Goal: Contribute content: Contribute content

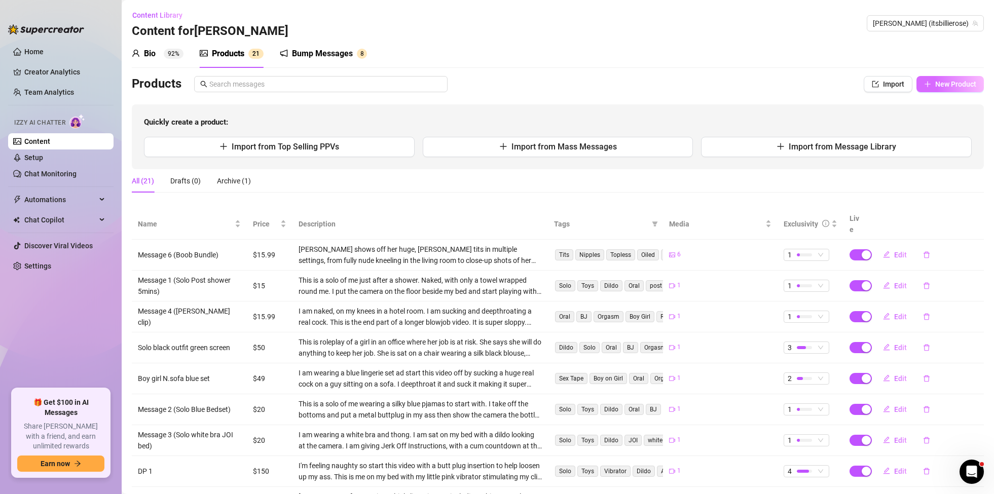
click at [970, 82] on span "New Product" at bounding box center [955, 84] width 41 height 8
type textarea "Type your message here..."
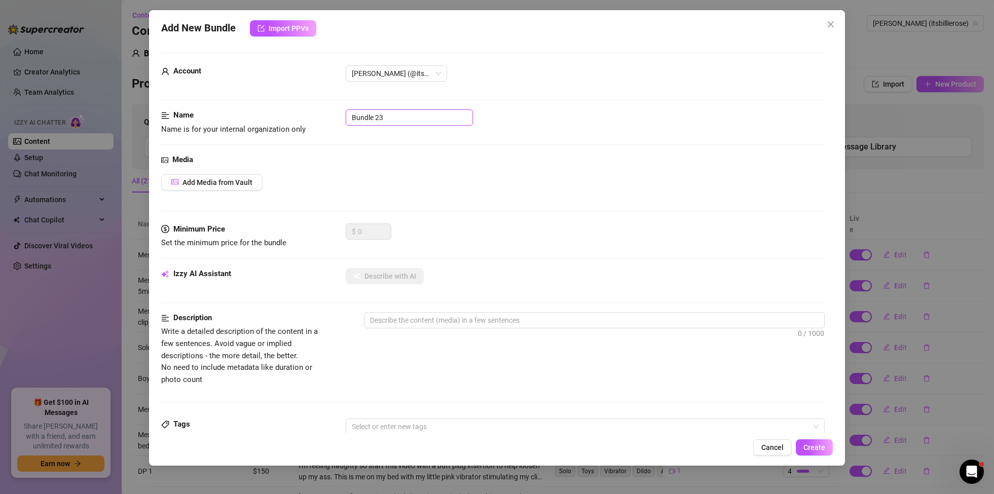
click at [404, 113] on input "Bundle 23" at bounding box center [409, 117] width 127 height 16
drag, startPoint x: 397, startPoint y: 118, endPoint x: 344, endPoint y: 119, distance: 53.2
click at [344, 119] on div "Name Name is for your internal organization only Bundle 23" at bounding box center [492, 121] width 663 height 26
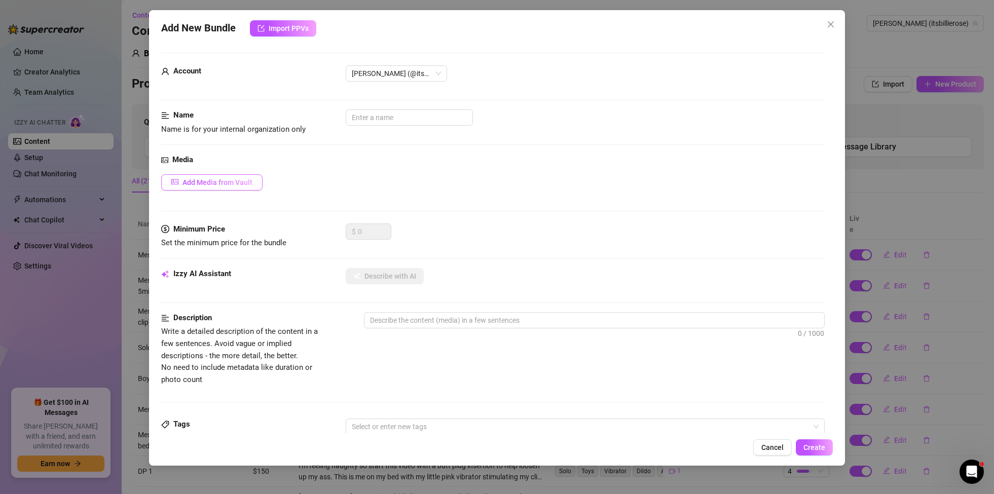
click at [237, 179] on span "Add Media from Vault" at bounding box center [217, 182] width 70 height 8
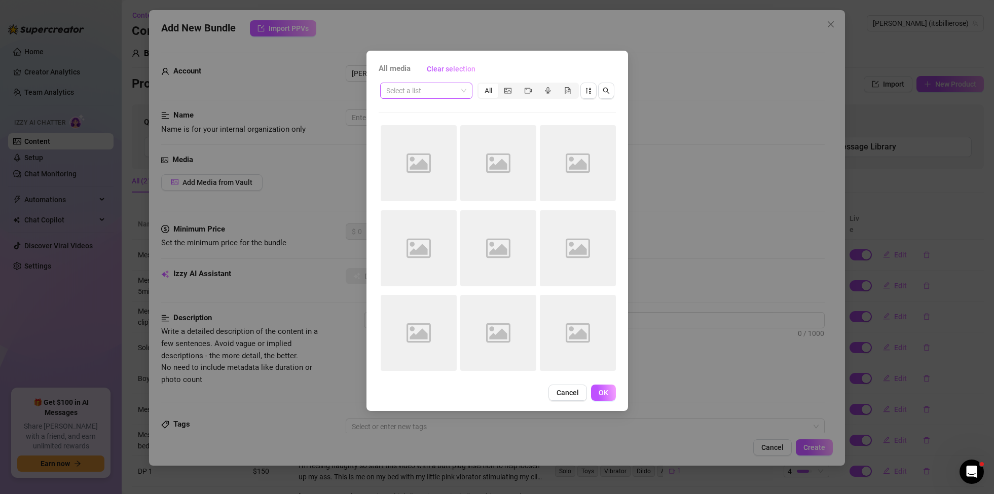
click at [463, 89] on span at bounding box center [426, 90] width 80 height 15
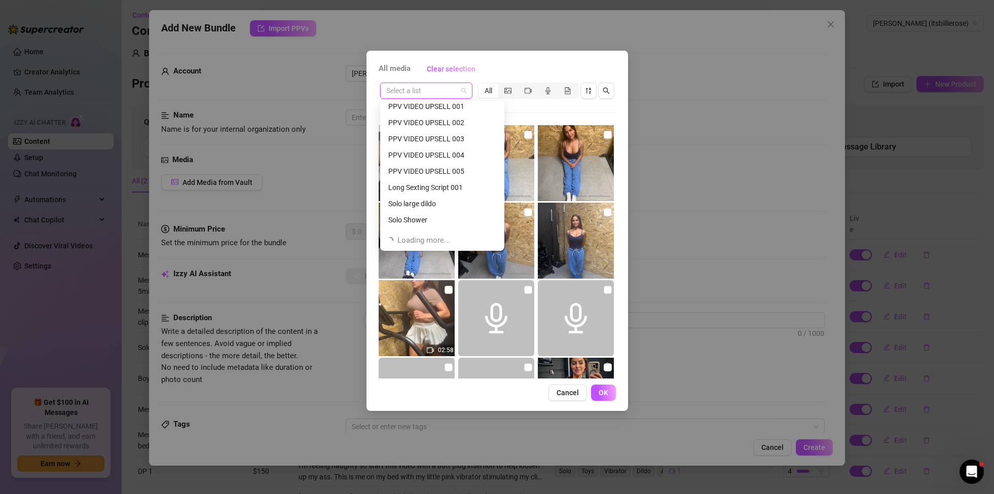
scroll to position [195, 0]
click at [408, 223] on div "Boy/Girl" at bounding box center [442, 224] width 108 height 11
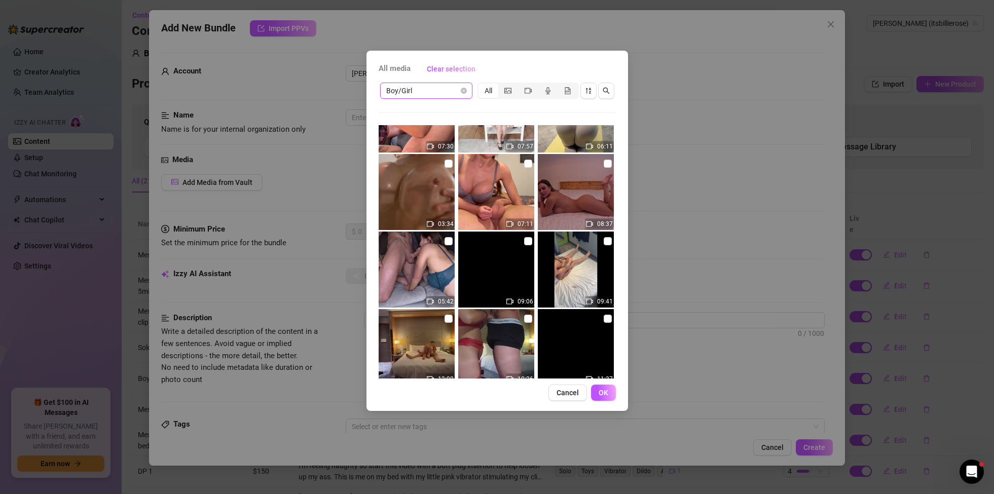
scroll to position [128, 0]
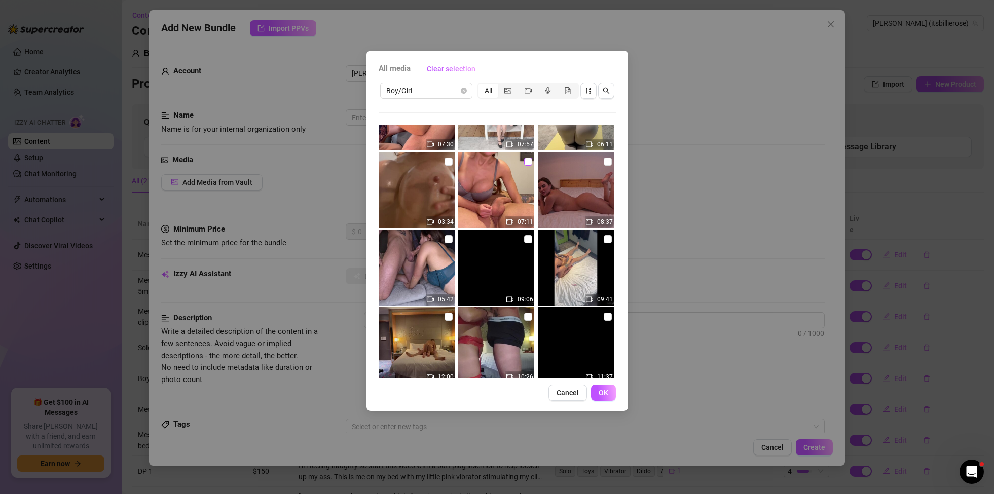
click at [529, 163] on input "checkbox" at bounding box center [528, 162] width 8 height 8
checkbox input "true"
click at [599, 396] on span "OK" at bounding box center [603, 393] width 10 height 8
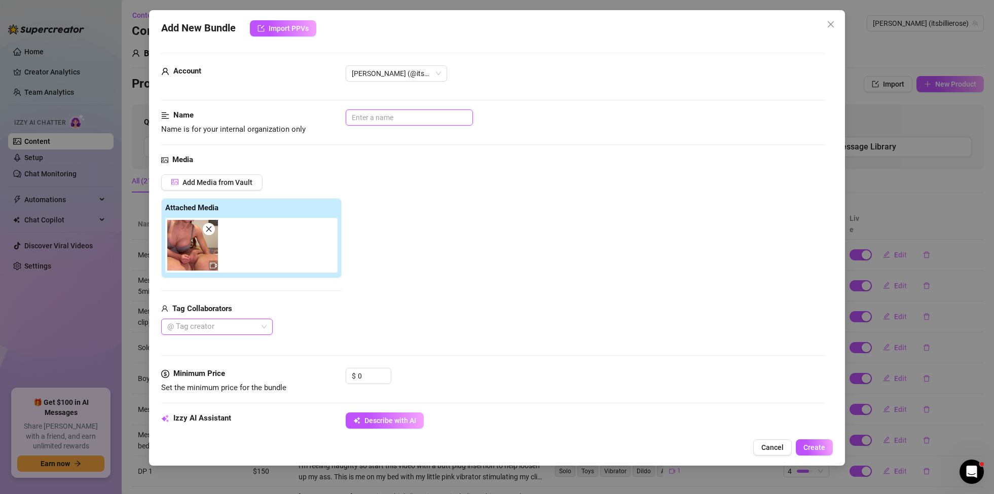
click at [427, 119] on input "text" at bounding box center [409, 117] width 127 height 16
type input "BG Throatpie"
click at [364, 375] on input "0" at bounding box center [374, 375] width 33 height 15
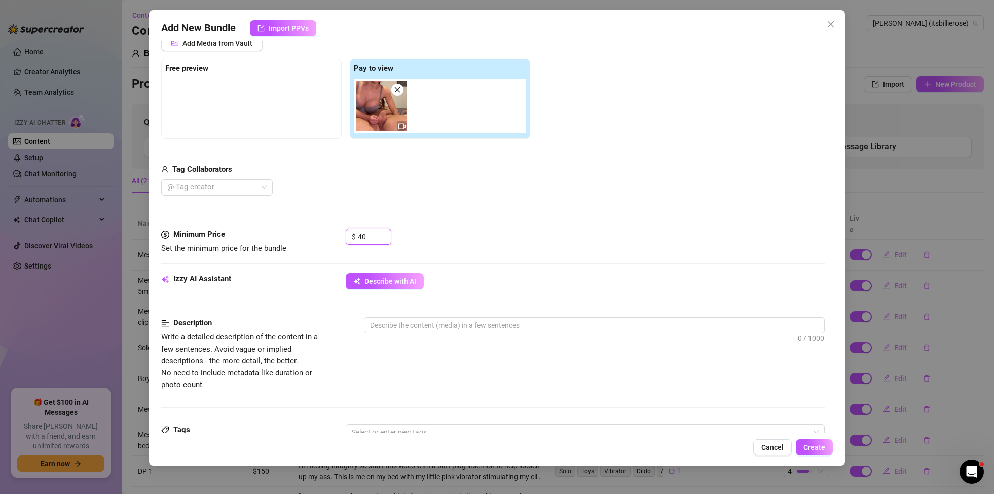
scroll to position [140, 0]
type input "40"
click at [523, 331] on textarea at bounding box center [594, 324] width 460 height 15
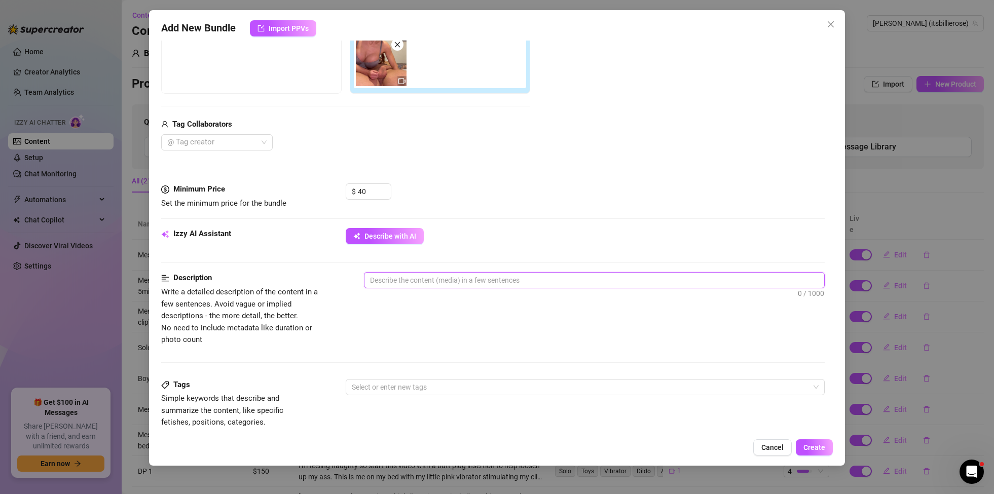
scroll to position [184, 0]
type textarea "I"
type textarea "I a"
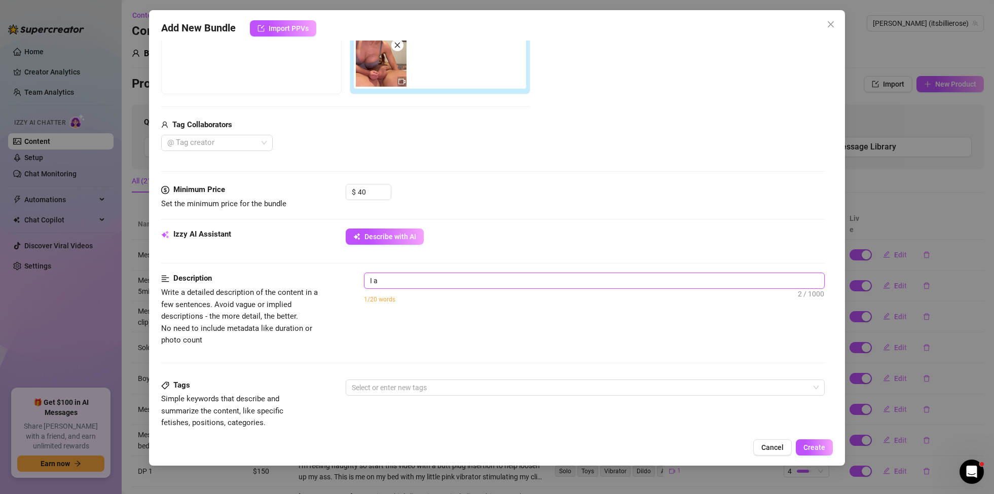
type textarea "I am"
type textarea "I am w"
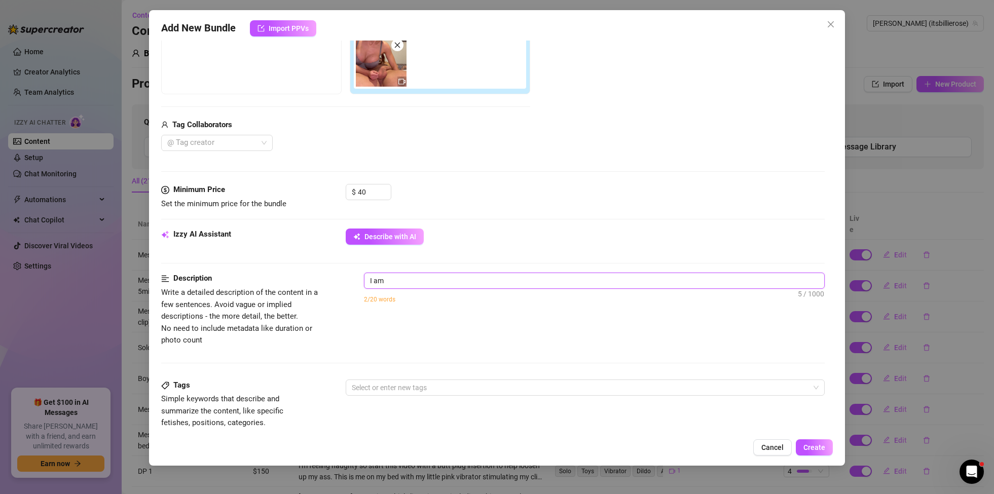
type textarea "I am w"
type textarea "I am we"
type textarea "I am wea"
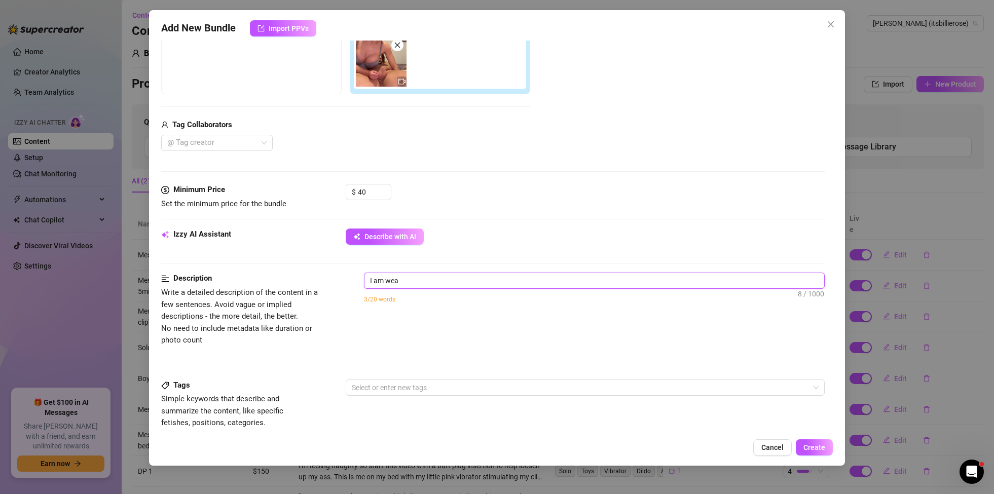
type textarea "I am wear"
type textarea "I am weari"
type textarea "I am wearin"
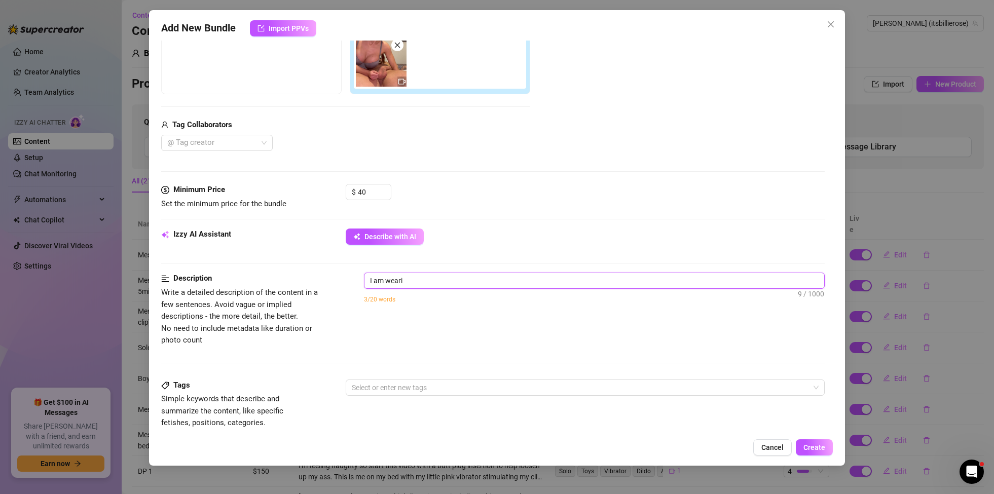
type textarea "I am wearin"
type textarea "I am wearing"
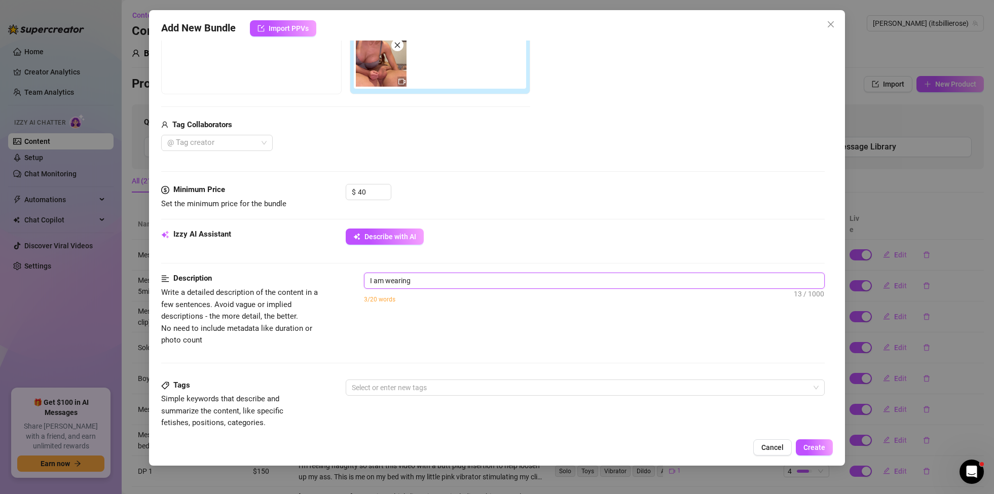
type textarea "I am wearing a"
type textarea "I am wearing a s"
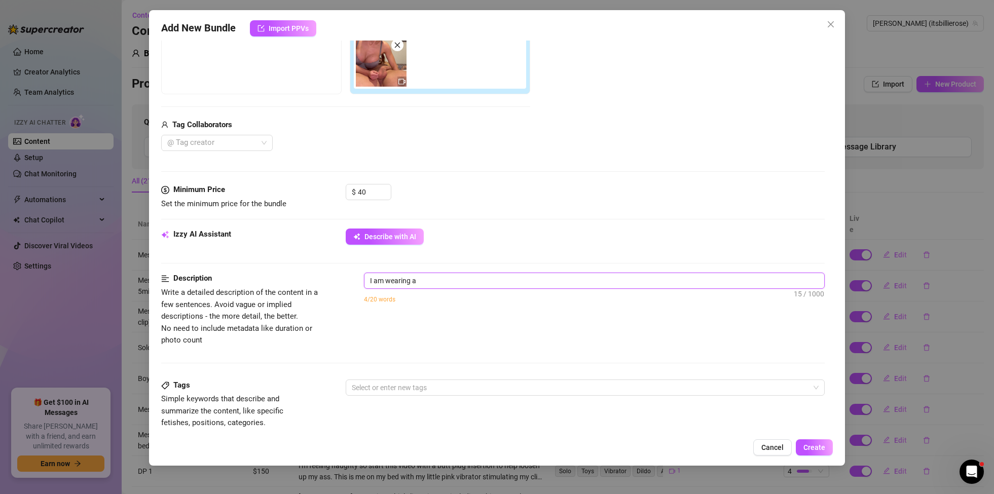
type textarea "I am wearing a s"
type textarea "I am wearing a si"
type textarea "I am wearing a sil"
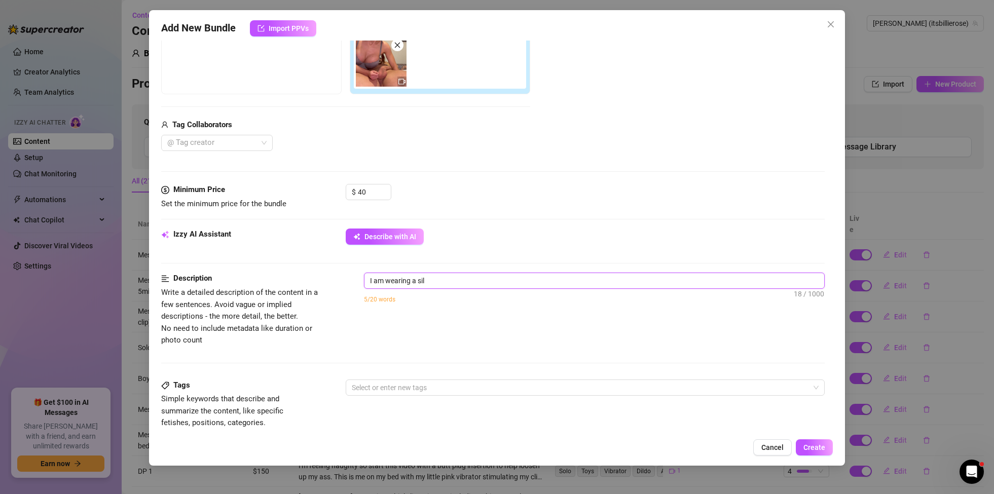
type textarea "I am wearing a silv"
type textarea "I am wearing a silve"
type textarea "I am wearing a silver"
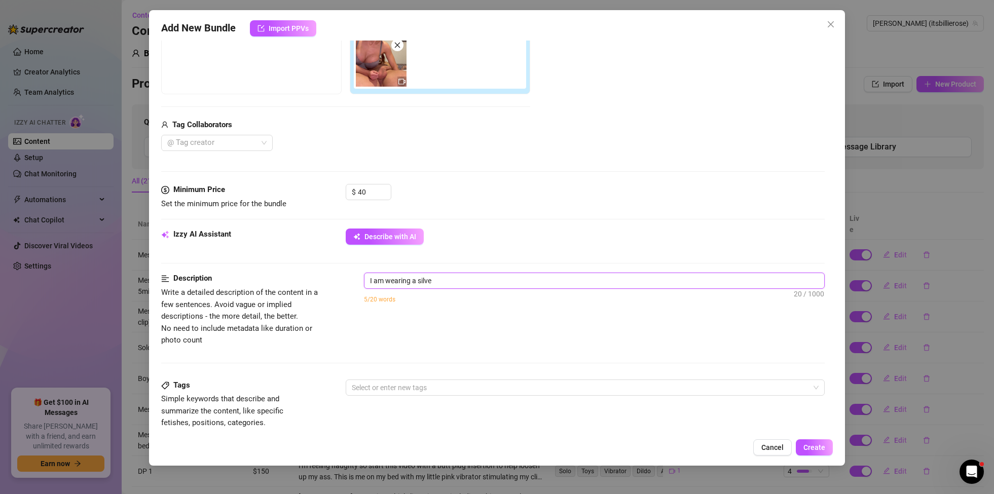
type textarea "I am wearing a silver"
type textarea "I am wearing a silver b"
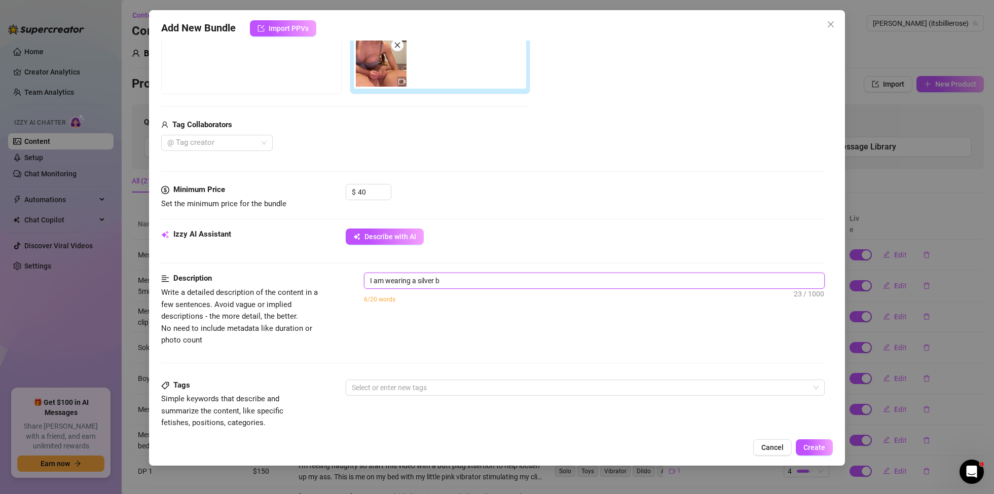
type textarea "I am wearing a silver br"
type textarea "I am wearing a silver bra"
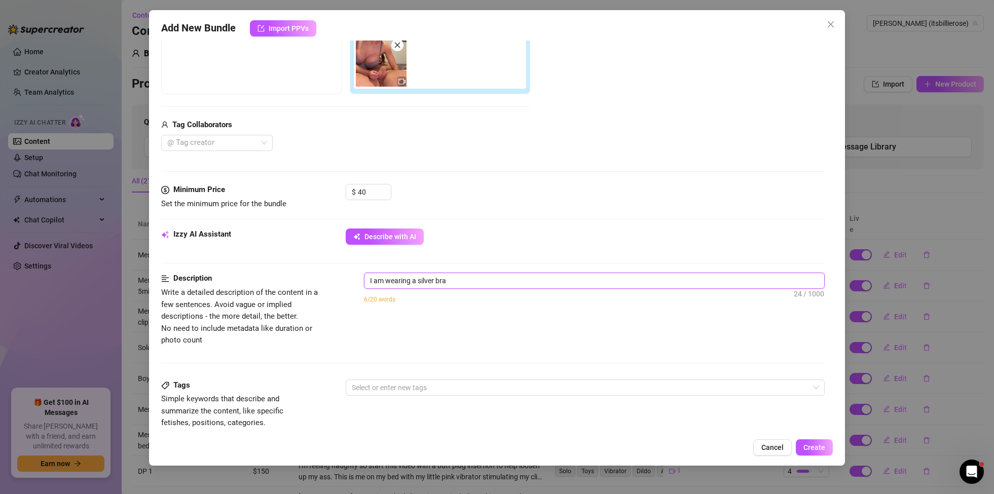
type textarea "I am wearing a silver bra"
type textarea "I am wearing a silver bra a"
type textarea "I am wearing a silver bra an"
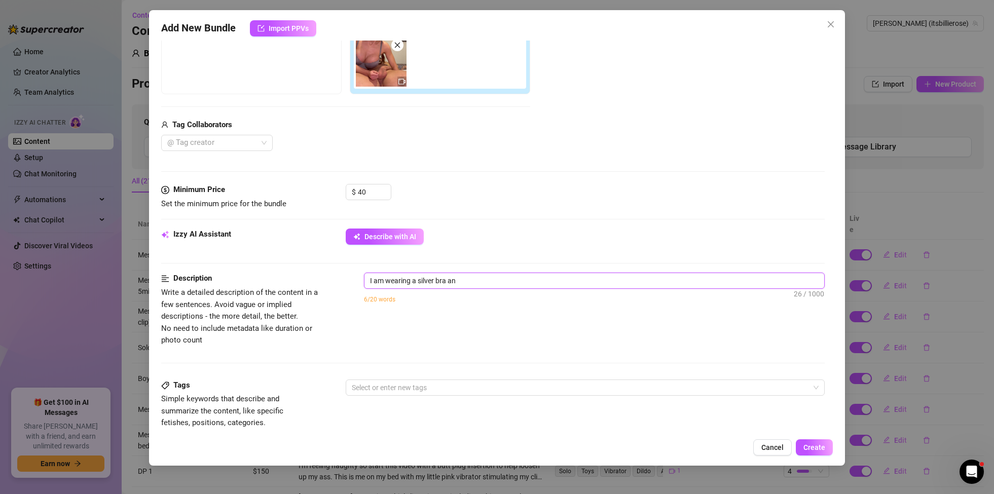
type textarea "I am wearing a silver bra and"
type textarea "I am wearing a silver bra and b"
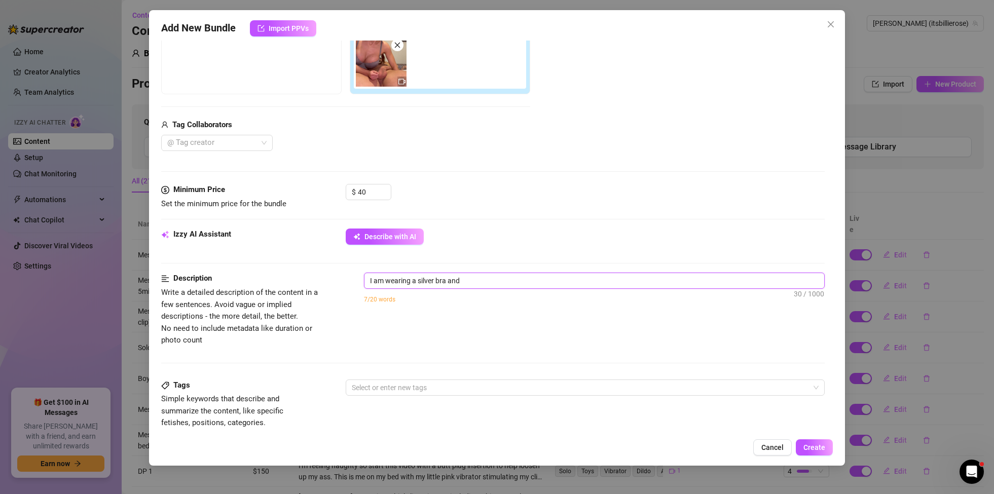
type textarea "I am wearing a silver bra and b"
type textarea "I am wearing a silver bra and bl"
type textarea "I am wearing a silver bra and bla"
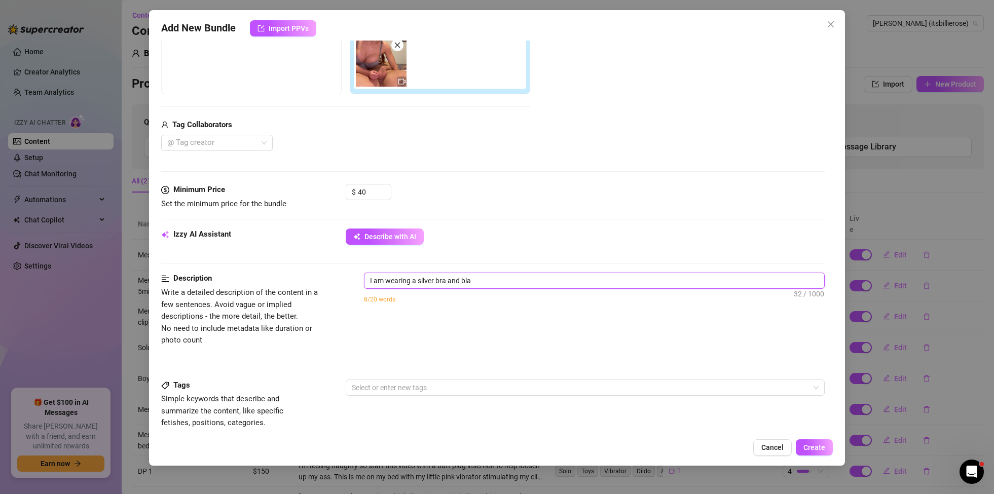
type textarea "I am wearing a silver bra and blac"
type textarea "I am wearing a silver bra and black"
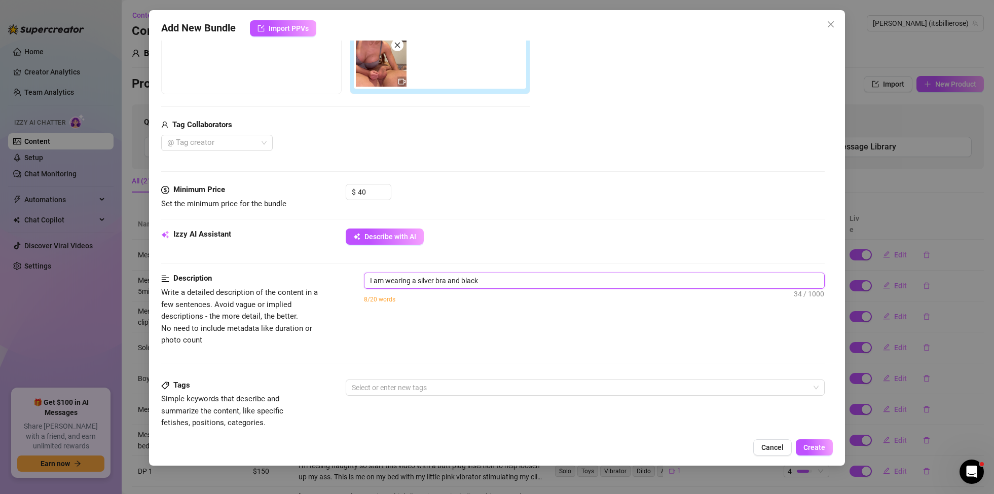
type textarea "I am wearing a silver bra and black"
type textarea "I am wearing a silver bra and black b"
type textarea "I am wearing a silver bra and black"
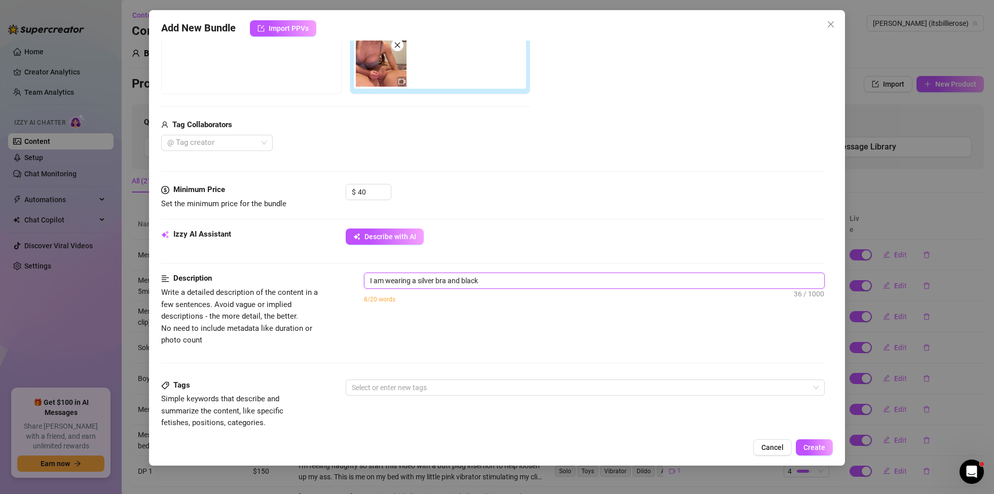
type textarea "I am wearing a silver bra and black l"
type textarea "I am wearing a silver bra and black le"
type textarea "I am wearing a silver bra and black leg"
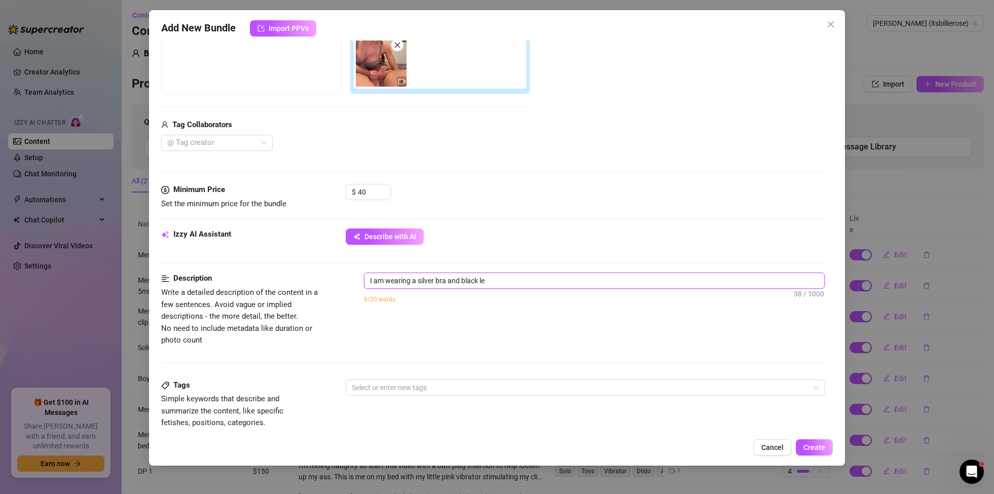
type textarea "I am wearing a silver bra and black leg"
type textarea "I am wearing a silver bra and black [PERSON_NAME]"
type textarea "I am wearing a silver bra and black leggi"
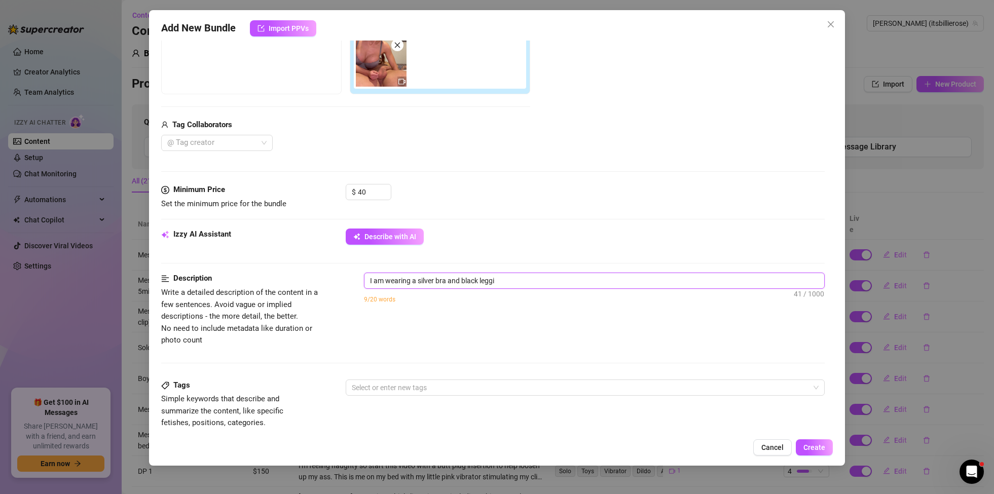
type textarea "I am wearing a silver bra and black leggin"
type textarea "I am wearing a silver bra and black legging"
type textarea "I am wearing a silver bra and black leggings"
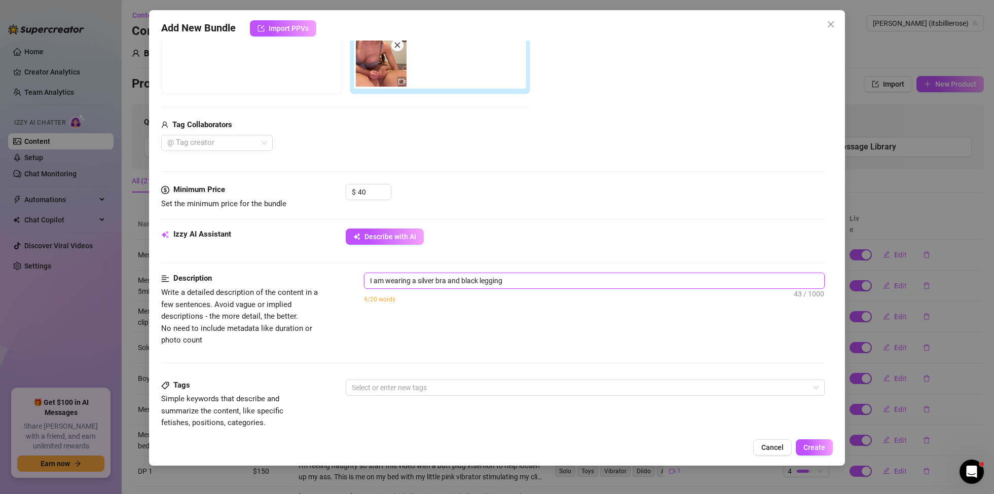
type textarea "I am wearing a silver bra and black leggings"
type textarea "I am wearing a silver bra and black leggings/"
type textarea "I am wearing a silver bra and black leggings"
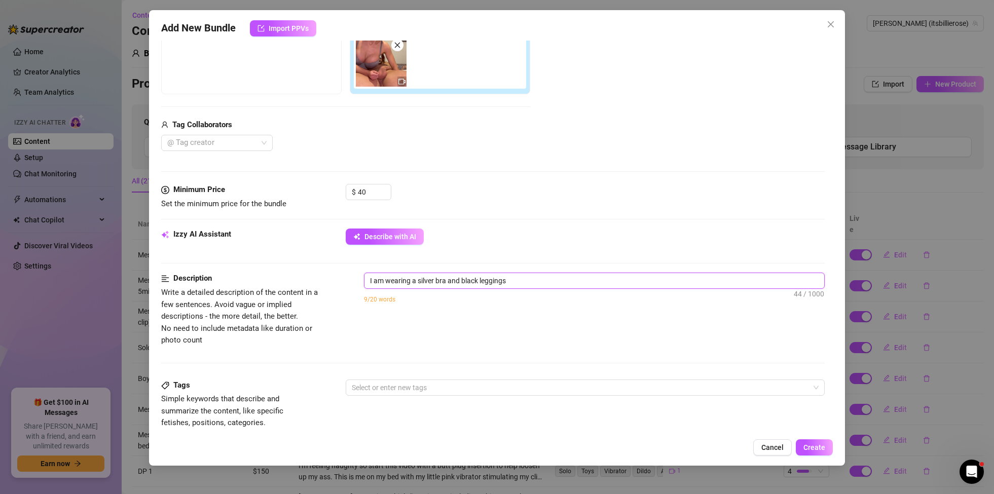
type textarea "I am wearing a silver bra and black leggings"
type textarea "I am wearing a silver bra and black leggings w"
type textarea "I am wearing a silver bra and black leggings wi"
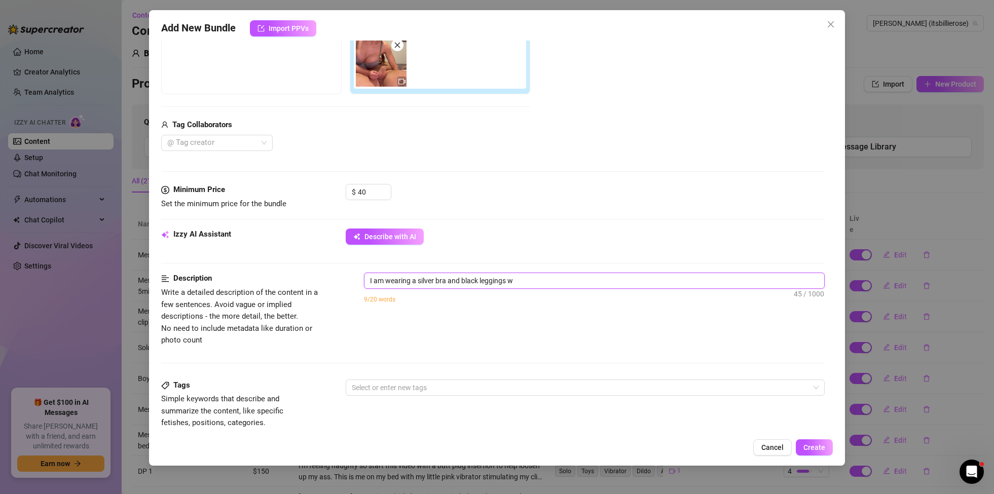
type textarea "I am wearing a silver bra and black leggings wi"
type textarea "I am wearing a silver bra and black leggings wit"
type textarea "I am wearing a silver bra and black leggings with"
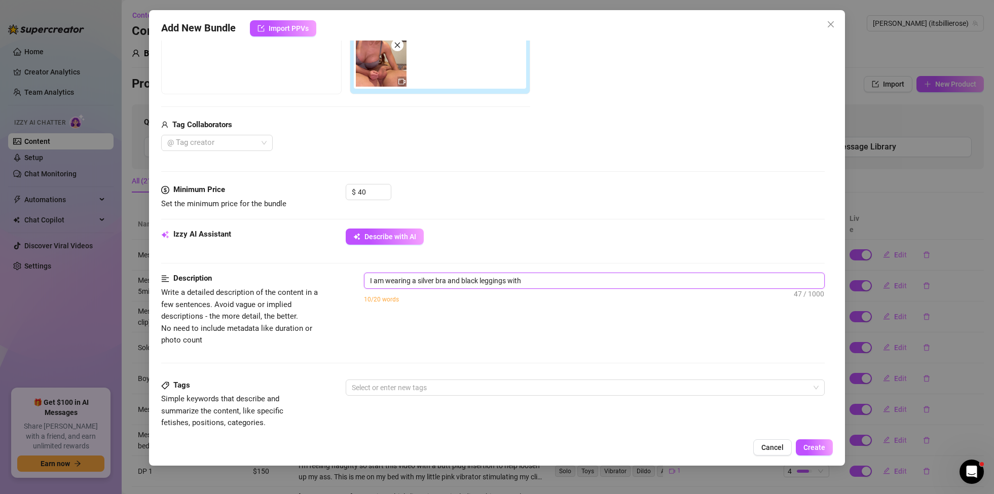
type textarea "I am wearing a silver bra and black leggings with"
type textarea "I am wearing a silver bra and black leggings wit"
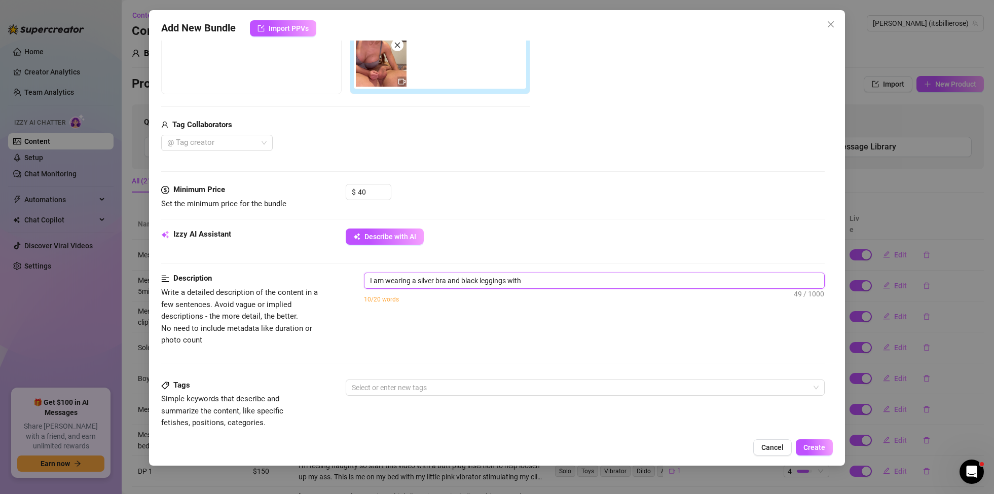
type textarea "I am wearing a silver bra and black leggings wit"
type textarea "I am wearing a silver bra and black leggings wi"
type textarea "I am wearing a silver bra and black leggings w"
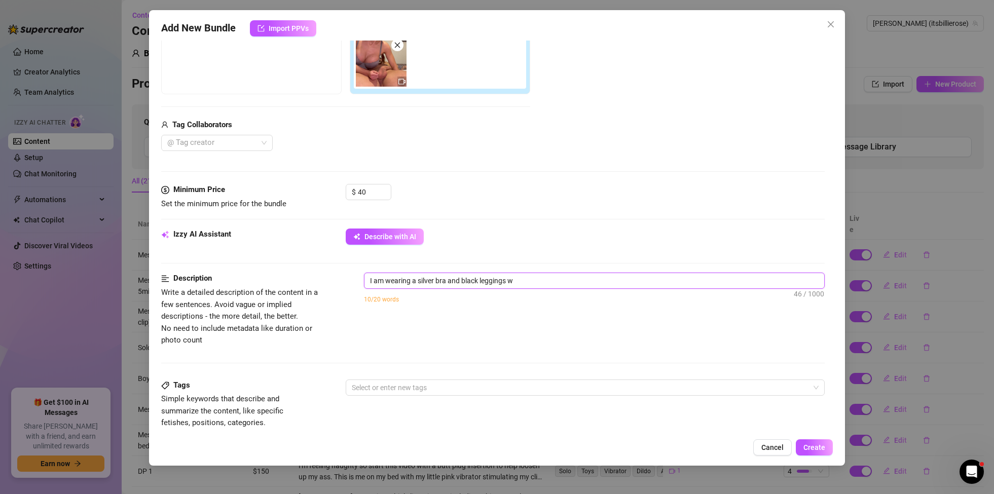
type textarea "I am wearing a silver bra and black leggings"
type textarea "I am wearing a silver bra and black leggings u"
type textarea "I am wearing a silver bra and black leggings us"
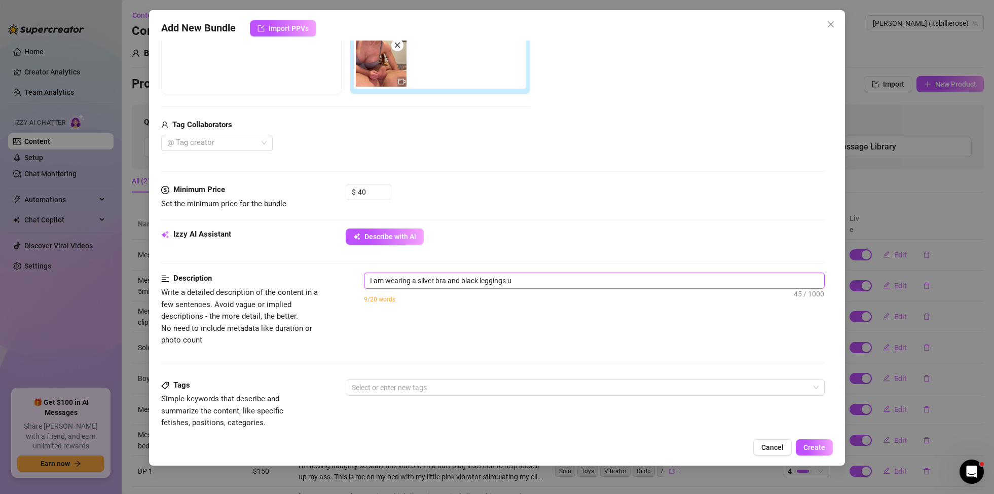
type textarea "I am wearing a silver bra and black leggings us"
type textarea "I am wearing a silver bra and black leggings usi"
type textarea "I am wearing a silver bra and black leggings usig"
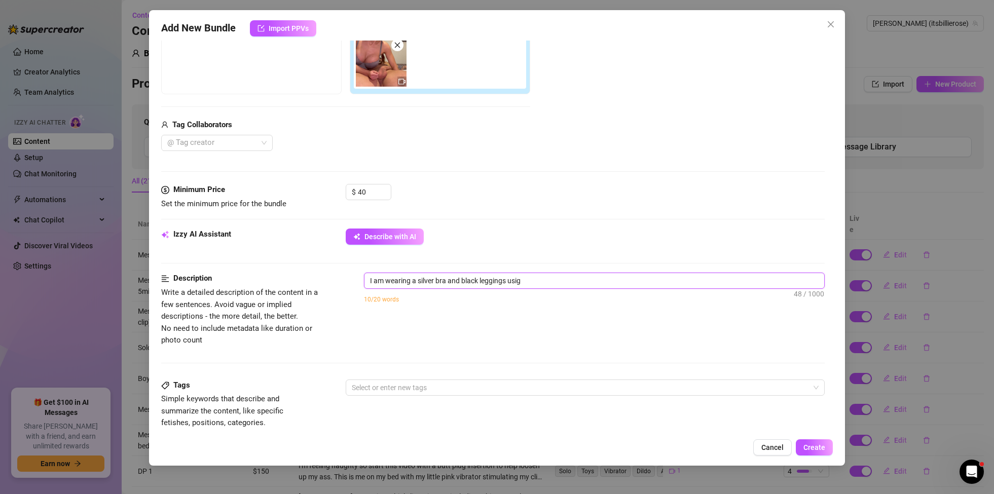
type textarea "I am wearing a silver bra and black leggings usig"
type textarea "I am wearing a silver bra and black leggings usi"
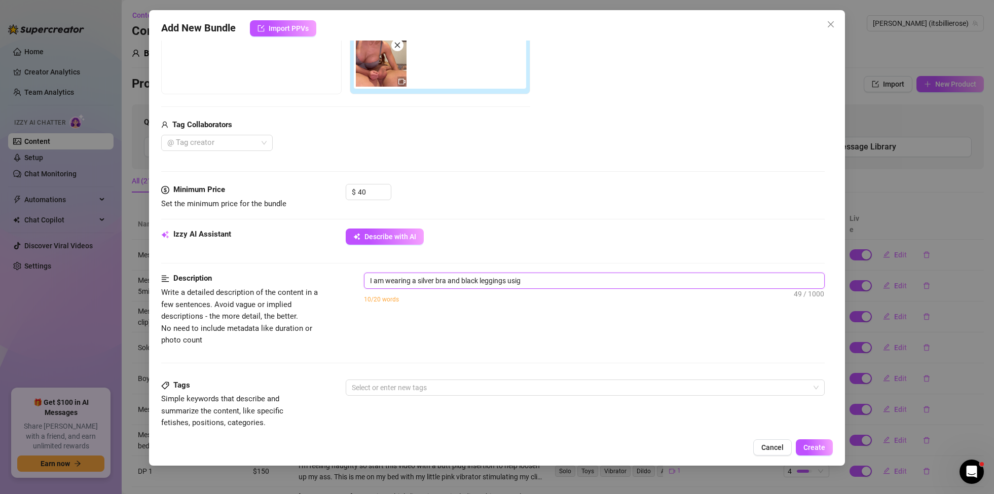
type textarea "I am wearing a silver bra and black leggings usi"
type textarea "I am wearing a silver bra and black leggings usin"
type textarea "I am wearing a silver bra and black leggings using"
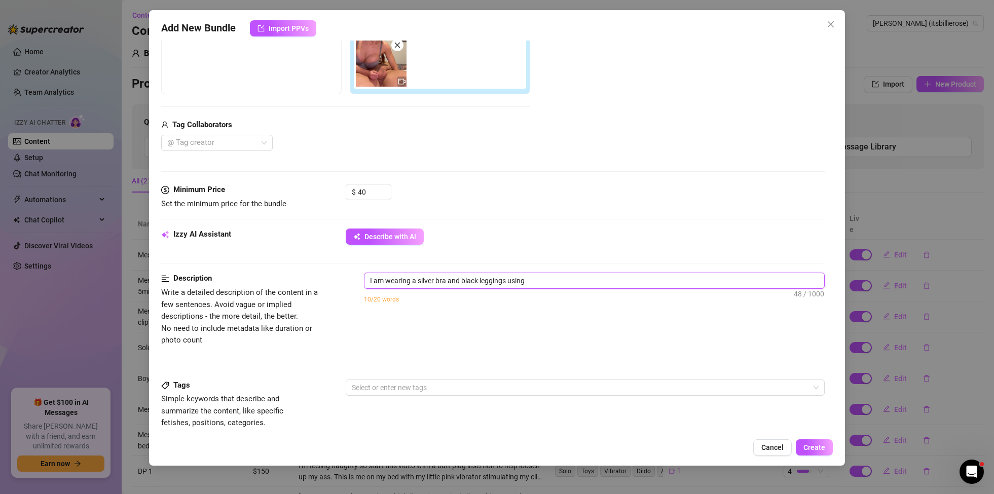
type textarea "I am wearing a silver bra and black leggings using"
type textarea "I am wearing a silver bra and black leggings using m"
type textarea "I am wearing a silver bra and black leggings using my"
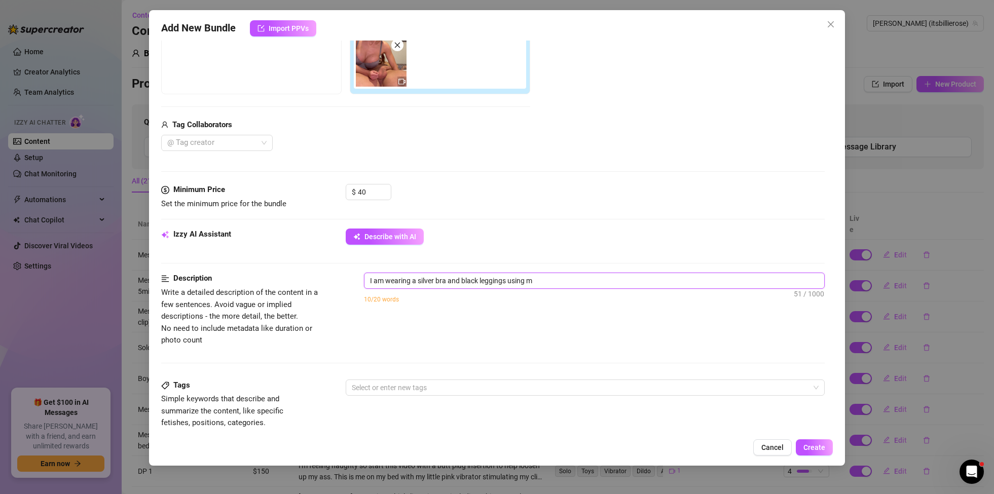
type textarea "I am wearing a silver bra and black leggings using my"
type textarea "I am wearing a silver bra and black leggings using my h"
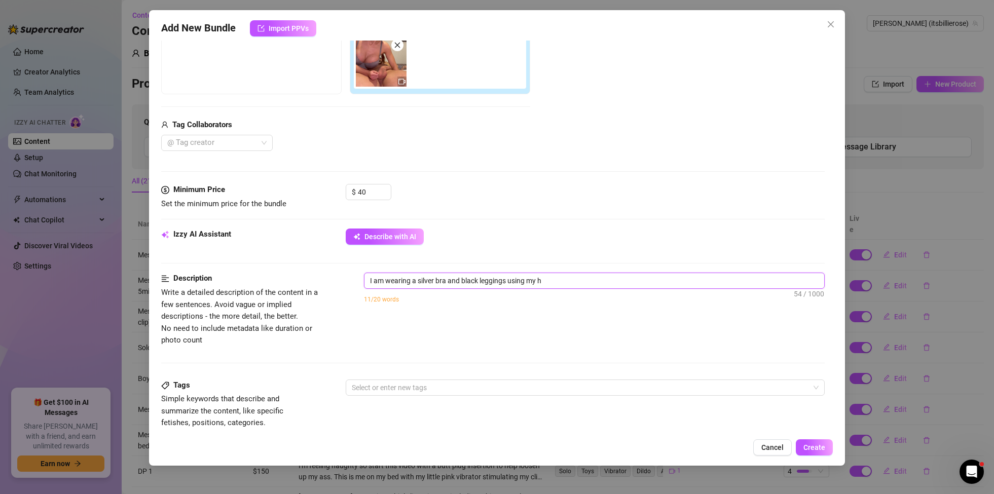
type textarea "I am wearing a silver bra and black leggings using my ha"
type textarea "I am wearing a silver bra and black leggings using my han"
type textarea "I am wearing a silver bra and black leggings using my hand"
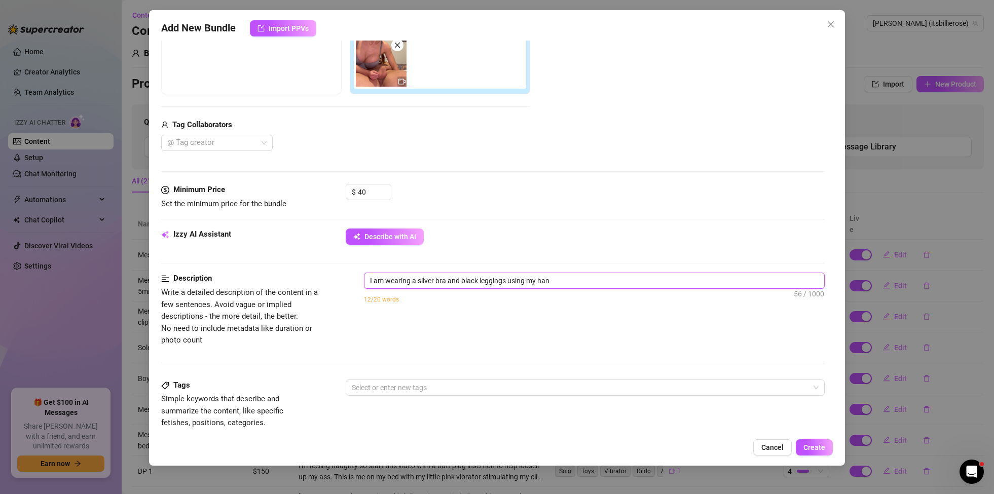
type textarea "I am wearing a silver bra and black leggings using my hand"
type textarea "I am wearing a silver bra and black leggings using my hand t"
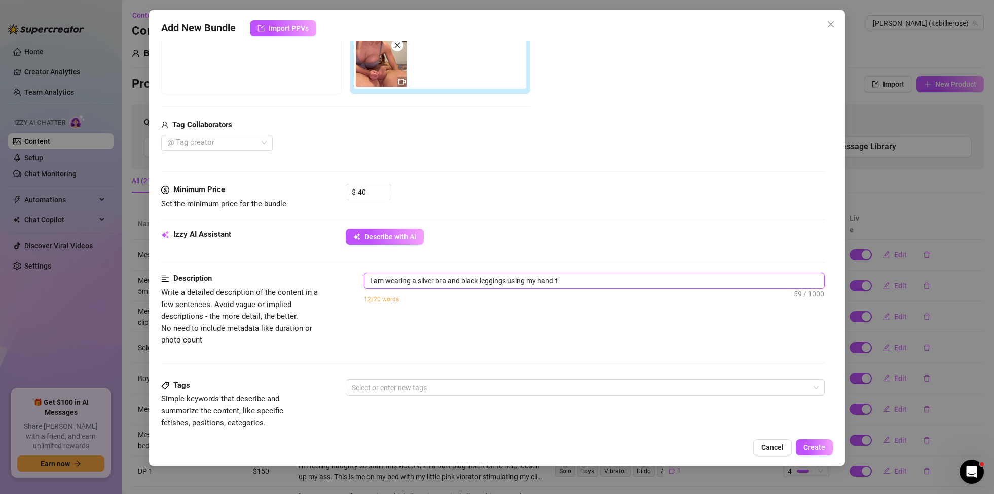
type textarea "I am wearing a silver bra and black leggings using my hand to"
type textarea "I am wearing a silver bra and black leggings using my hand to s"
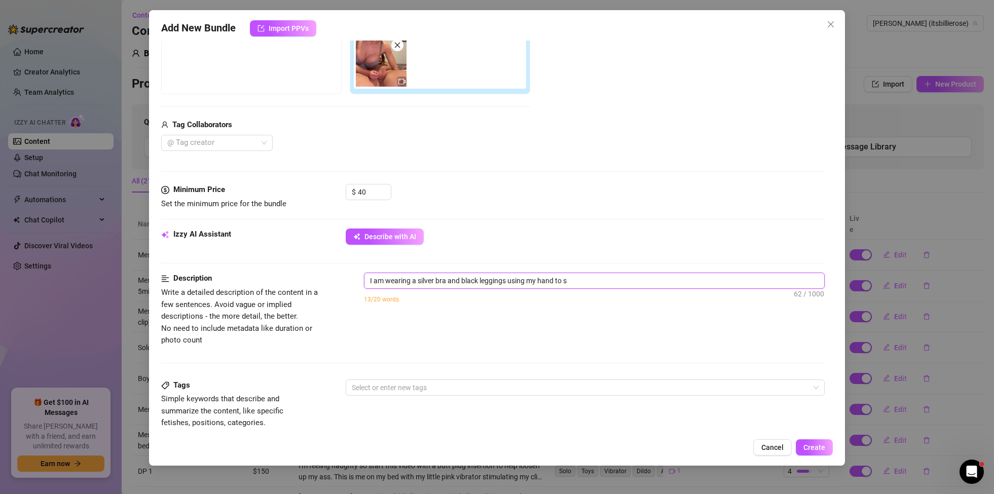
type textarea "I am wearing a silver bra and black leggings using my hand to s"
type textarea "I am wearing a silver bra and black leggings using my hand to st"
type textarea "I am wearing a silver bra and black leggings using my hand to sta"
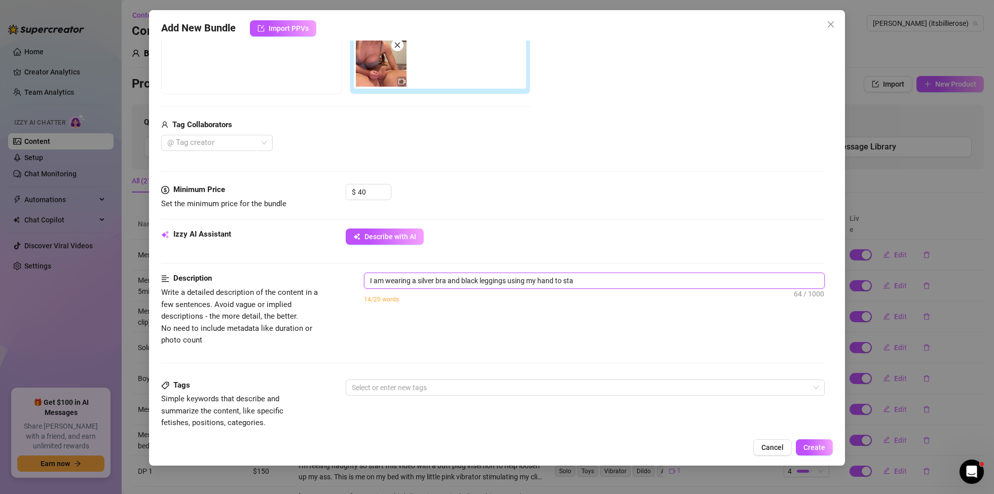
type textarea "I am wearing a silver bra and black leggings using my hand to star"
type textarea "I am wearing a silver bra and black leggings using my hand to start"
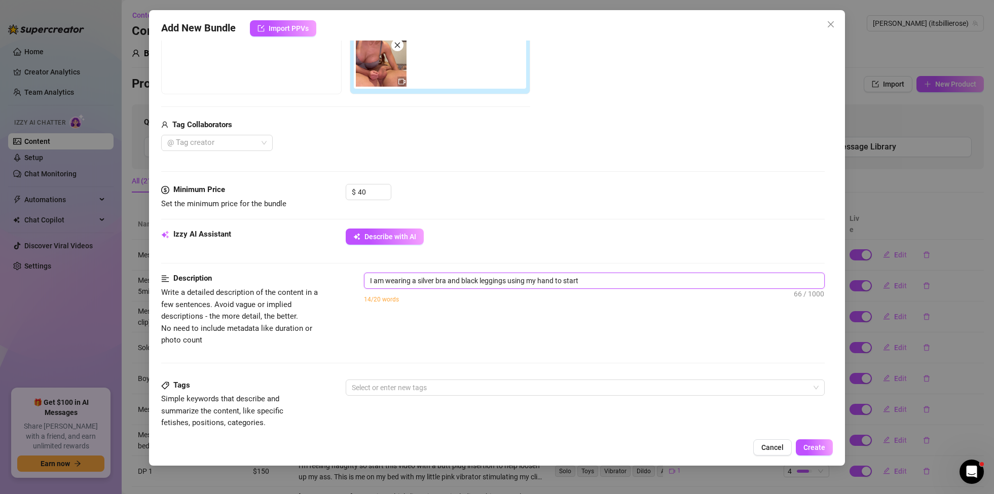
type textarea "I am wearing a silver bra and black leggings using my hand to start"
type textarea "I am wearing a silver bra and black leggings using my hand to start w"
type textarea "I am wearing a silver bra and black leggings using my hand to start wi"
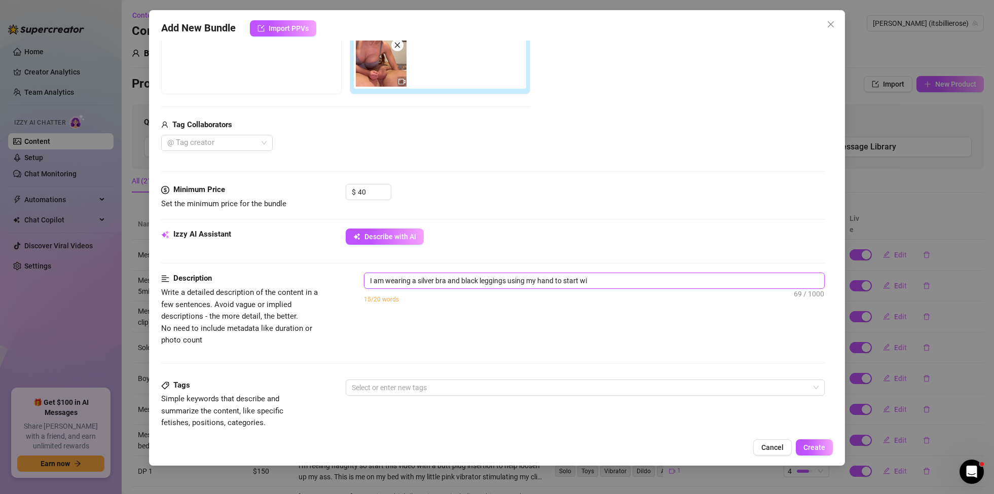
type textarea "I am wearing a silver bra and black leggings using my hand to start wit"
type textarea "I am wearing a silver bra and black leggings using my hand to start with"
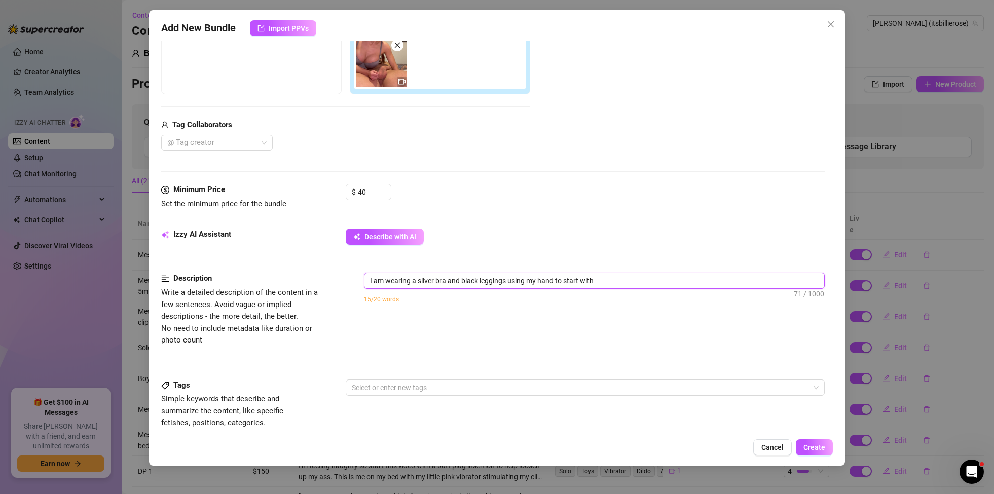
type textarea "I am wearing a silver bra and black leggings using my hand to start with"
type textarea "I am wearing a silver bra and black leggings using my hand to start with c"
type textarea "I am wearing a silver bra and black leggings using my hand to start with ca"
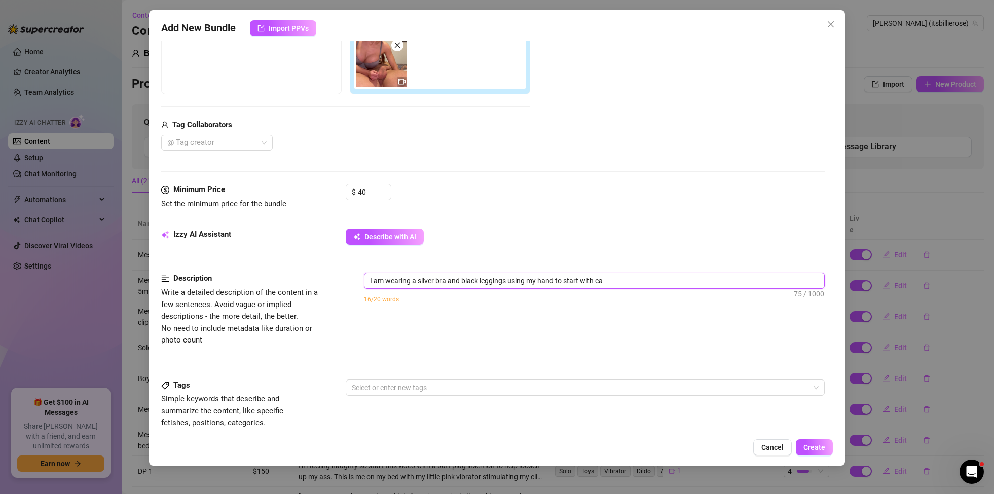
type textarea "I am wearing a silver bra and black leggings using my hand to start with car"
type textarea "I am wearing a silver bra and black leggings using my hand to start with care"
type textarea "I am wearing a silver bra and black leggings using my hand to start with cares"
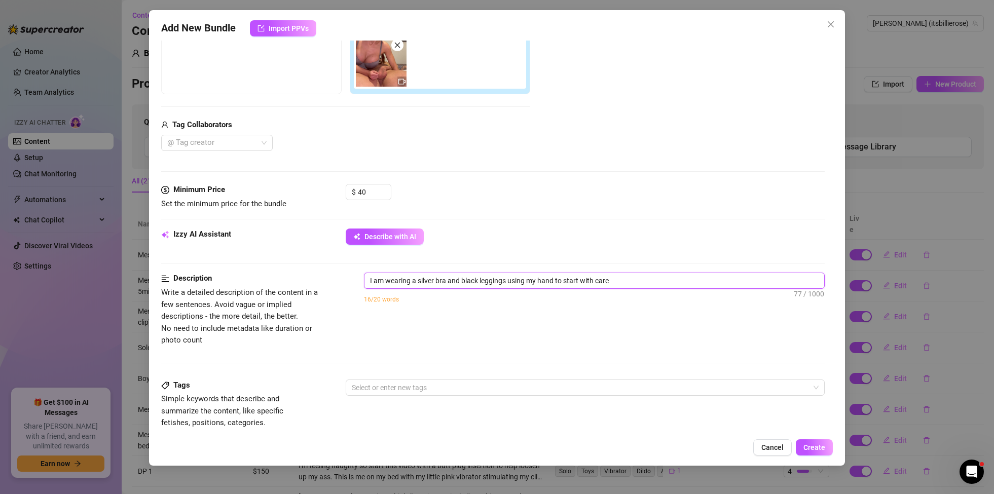
type textarea "I am wearing a silver bra and black leggings using my hand to start with cares"
type textarea "I am wearing a silver bra and black leggings using my hand to start with caress"
type textarea "I am wearing a silver bra and black leggings using my hand to start with caressi"
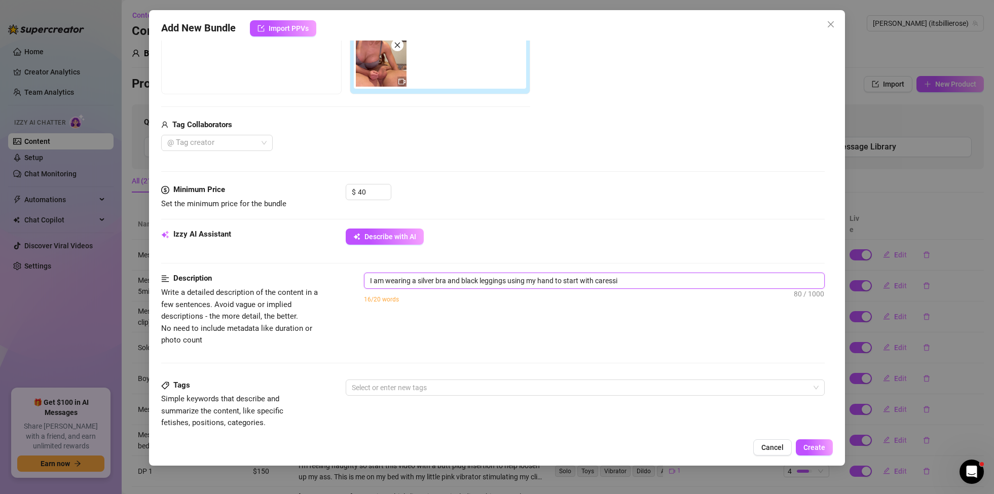
type textarea "I am wearing a silver bra and black leggings using my hand to start with caress…"
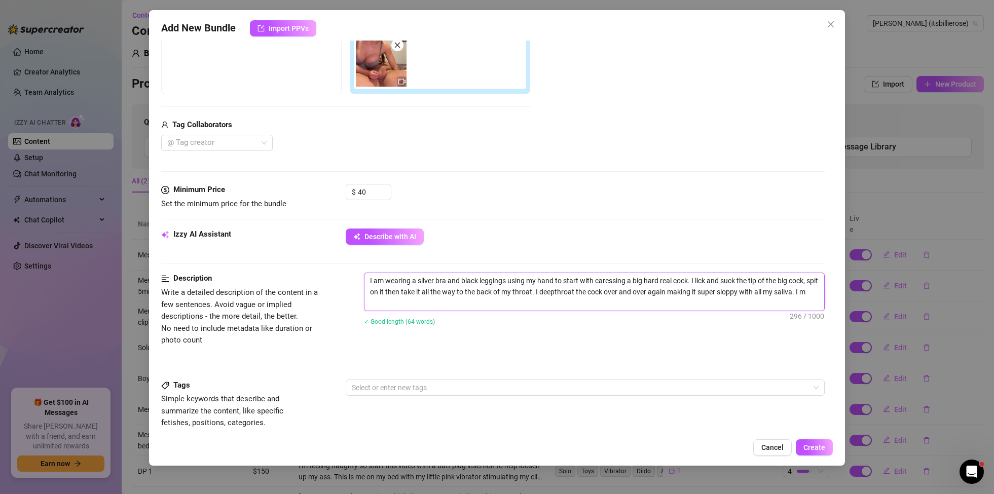
scroll to position [0, 0]
drag, startPoint x: 533, startPoint y: 304, endPoint x: 604, endPoint y: 321, distance: 74.0
click at [536, 304] on textarea "I am wearing a silver bra and black leggings using my hand to start with caress…" at bounding box center [594, 291] width 460 height 37
click at [536, 305] on textarea "I am wearing a silver bra and black leggings using my hand to start with caress…" at bounding box center [594, 291] width 460 height 37
click at [640, 304] on textarea "I am wearing a silver bra and black leggings using my hand to start with caress…" at bounding box center [594, 291] width 460 height 37
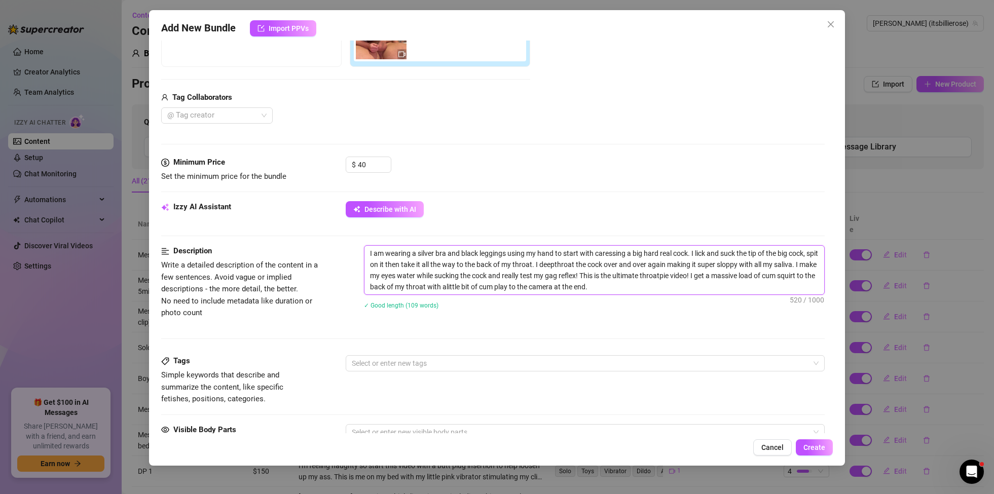
scroll to position [211, 0]
click at [388, 362] on div at bounding box center [580, 364] width 464 height 14
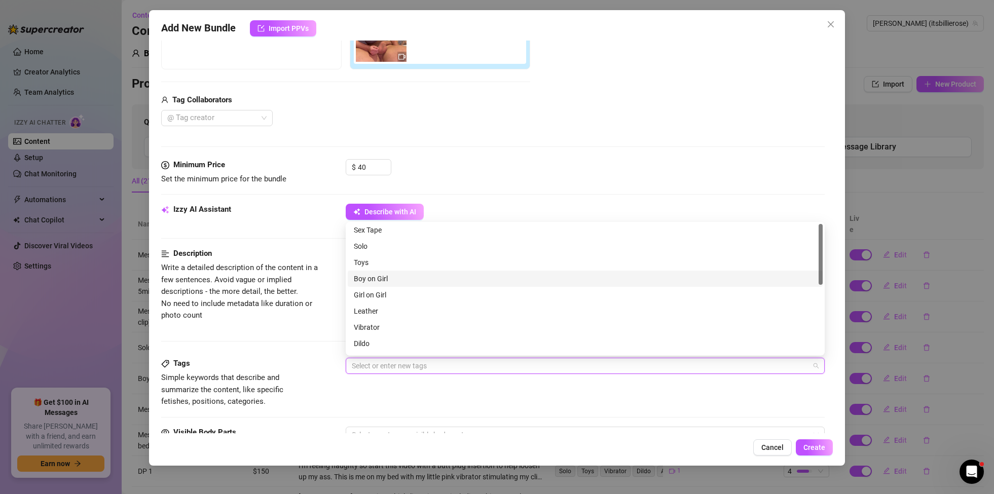
scroll to position [0, 0]
click at [383, 278] on div "Boy on Girl" at bounding box center [585, 280] width 463 height 11
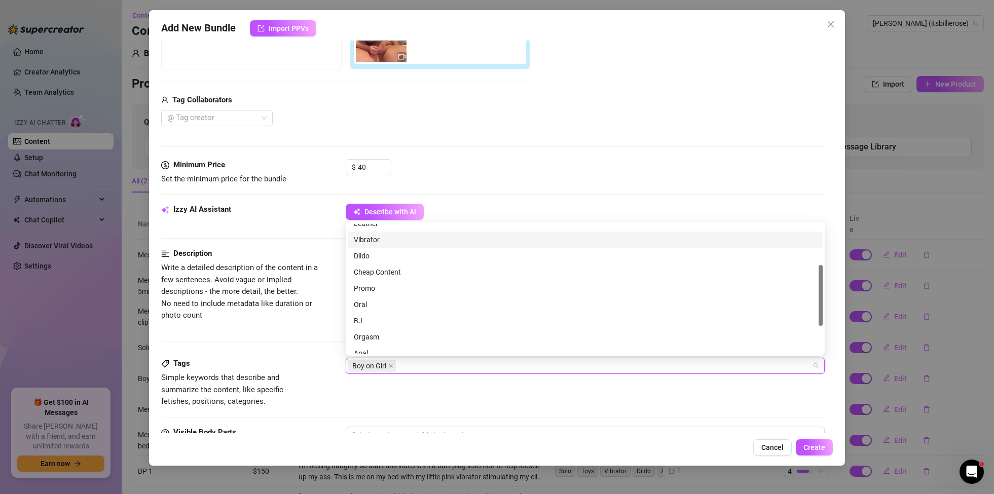
scroll to position [91, 0]
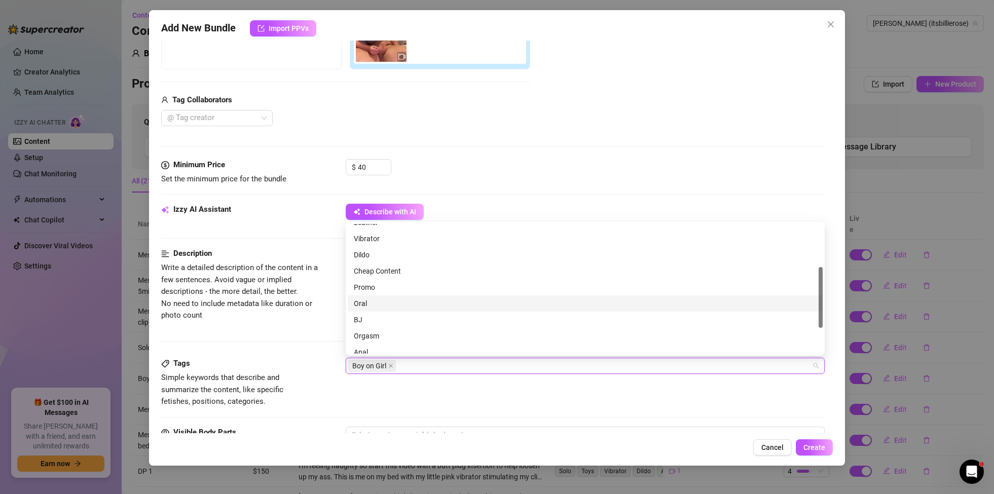
click at [367, 302] on div "Oral" at bounding box center [585, 303] width 463 height 11
click at [364, 323] on div "BJ" at bounding box center [585, 319] width 463 height 11
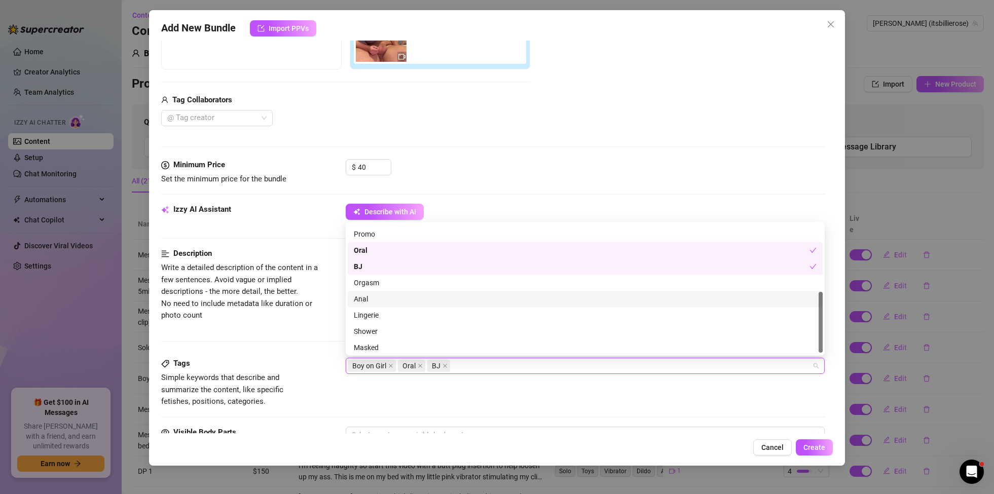
scroll to position [144, 0]
click at [375, 281] on div "Orgasm" at bounding box center [585, 282] width 463 height 11
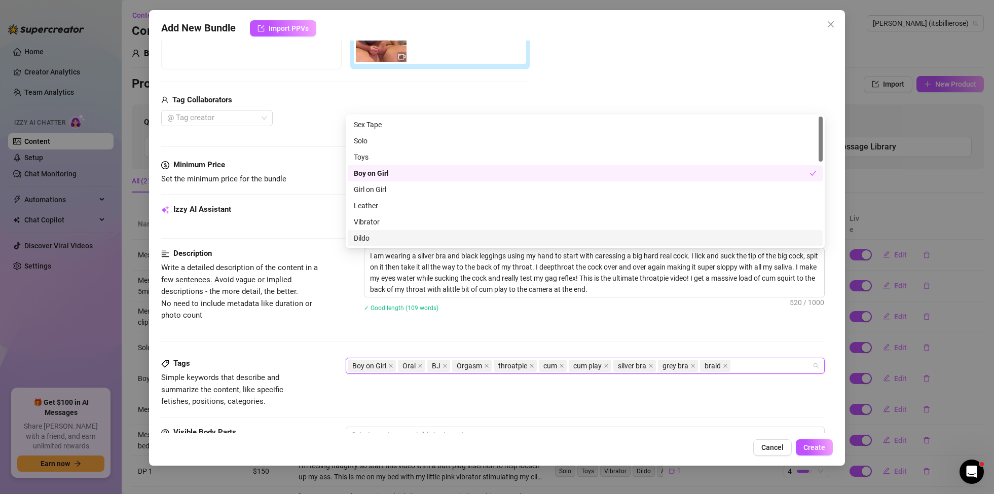
scroll to position [316, 0]
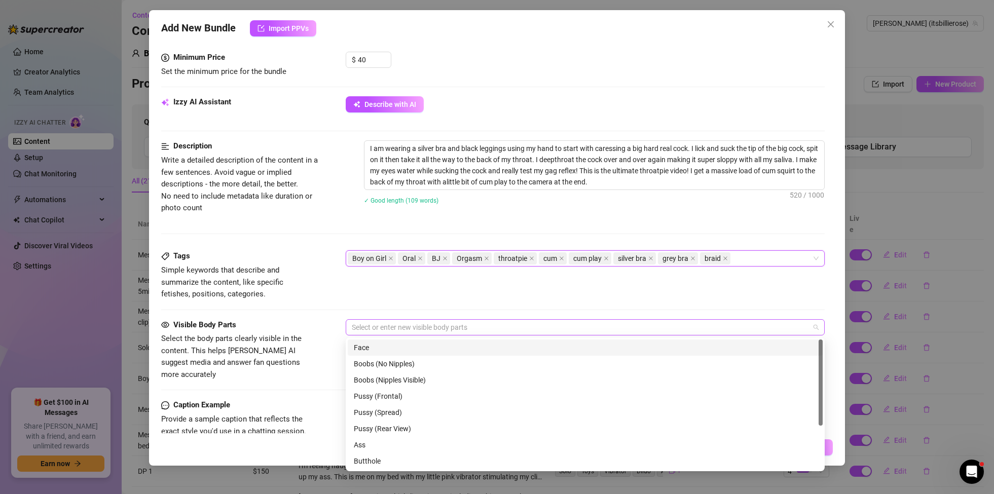
click at [368, 327] on div at bounding box center [580, 327] width 464 height 14
click at [777, 257] on div "Boy on Girl Oral BJ Orgasm throatpie cum cum play silver bra grey bra braid" at bounding box center [580, 258] width 464 height 14
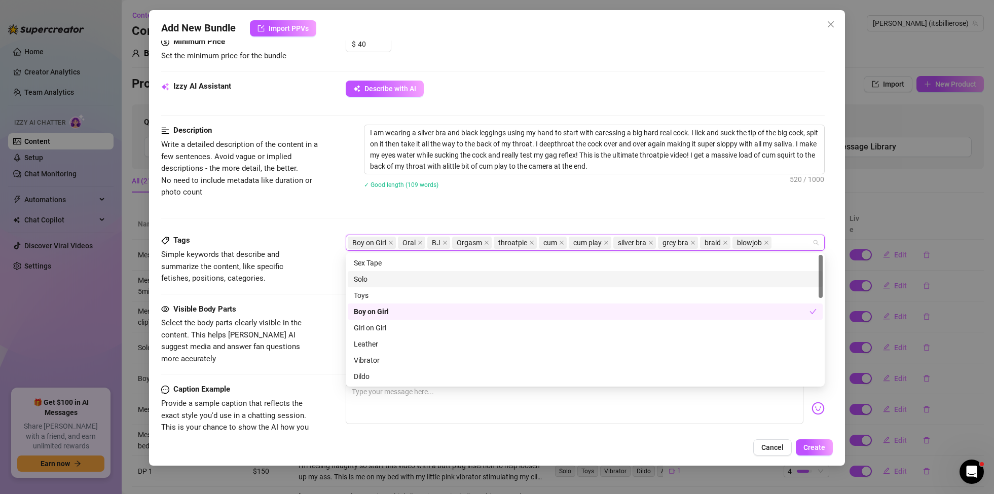
scroll to position [3, 0]
click at [337, 291] on div "Tags Simple keywords that describe and summarize the content, like specific fet…" at bounding box center [492, 269] width 663 height 68
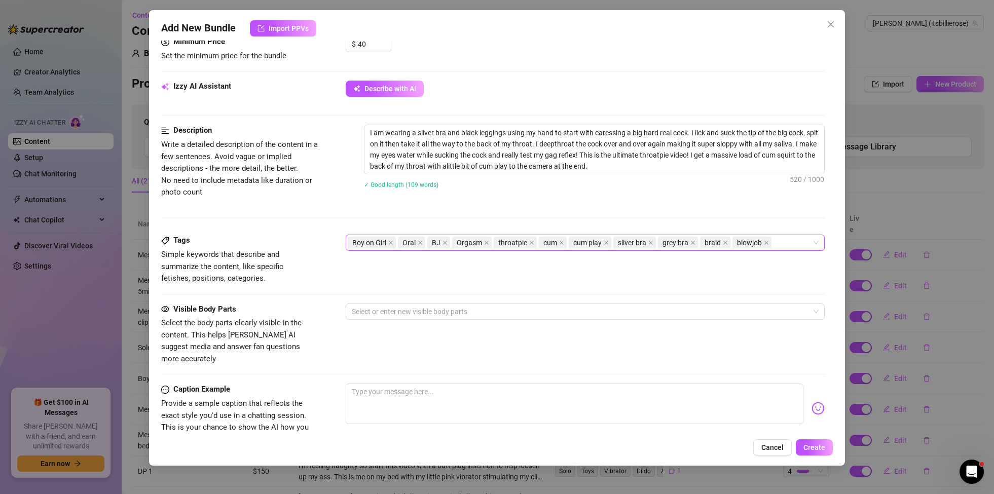
click at [786, 241] on div "Boy on Girl Oral BJ Orgasm throatpie cum cum play silver bra grey bra braid blo…" at bounding box center [580, 243] width 464 height 14
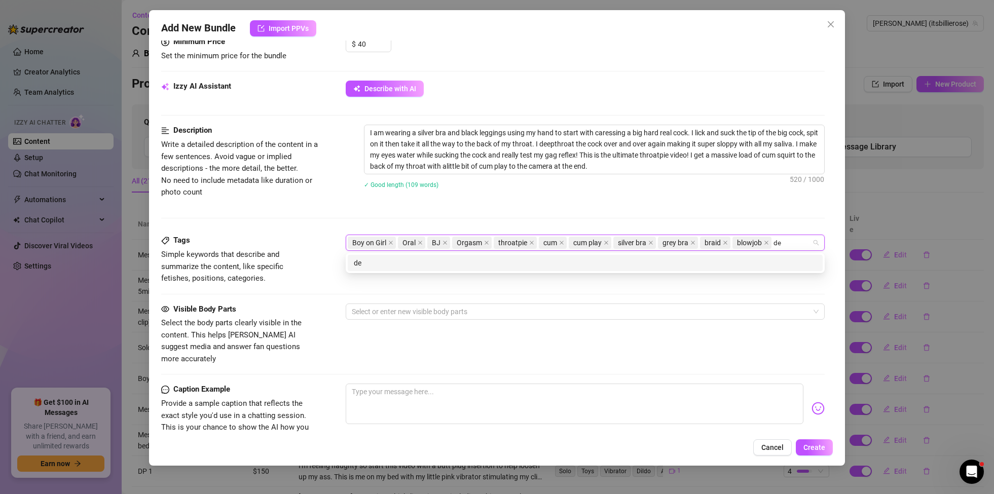
scroll to position [0, 0]
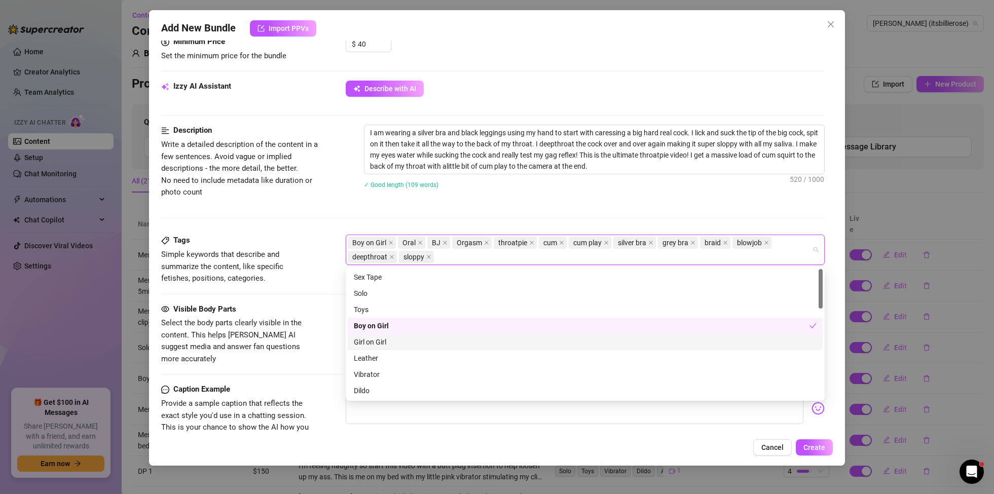
click at [328, 347] on div "Visible Body Parts Select the body parts clearly visible in the content. This h…" at bounding box center [492, 335] width 663 height 62
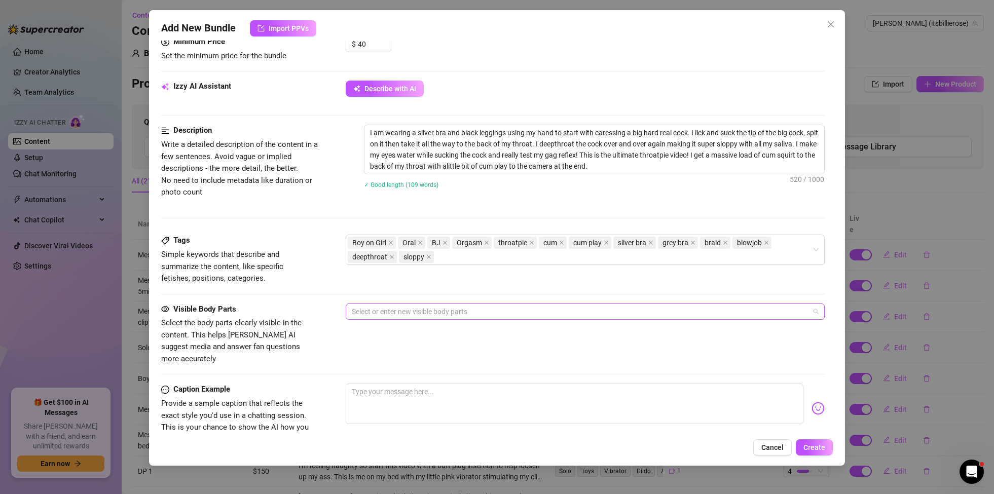
click at [405, 313] on div at bounding box center [580, 312] width 464 height 14
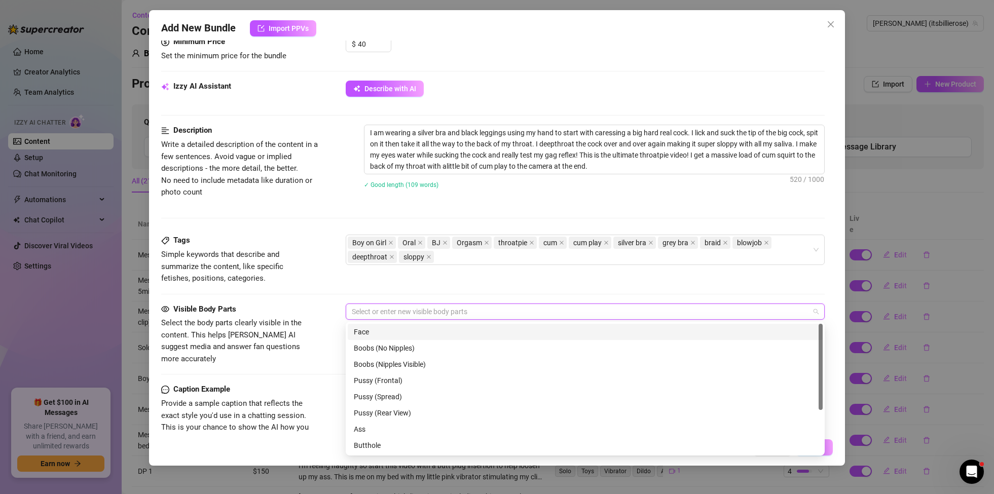
click at [365, 330] on div "Face" at bounding box center [585, 331] width 463 height 11
click at [365, 350] on div "Boobs (No Nipples)" at bounding box center [585, 348] width 463 height 11
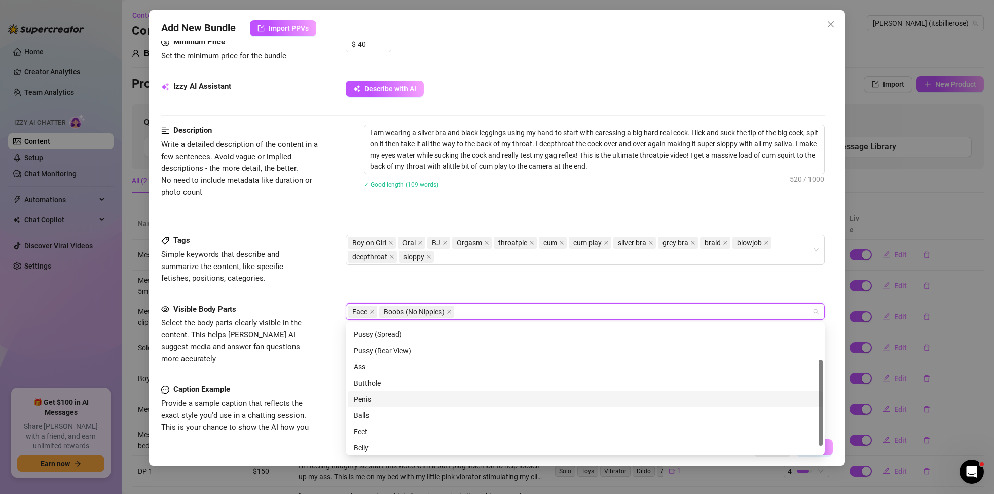
scroll to position [65, 0]
click at [369, 443] on div "Belly" at bounding box center [585, 445] width 463 height 11
click at [324, 363] on div "Visible Body Parts Select the body parts clearly visible in the content. This h…" at bounding box center [492, 344] width 663 height 81
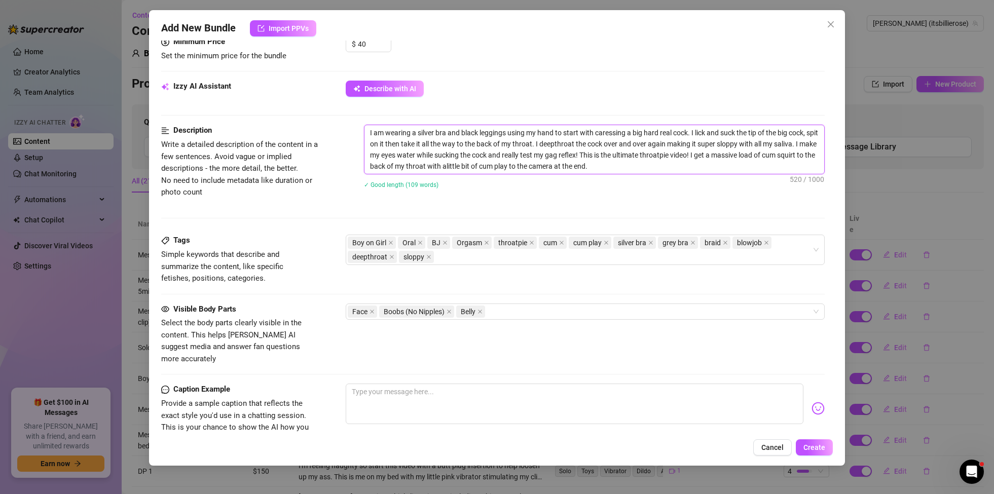
drag, startPoint x: 621, startPoint y: 169, endPoint x: 405, endPoint y: 139, distance: 218.3
click at [366, 131] on textarea "I am wearing a silver bra and black leggings using my hand to start with caress…" at bounding box center [594, 149] width 460 height 49
paste textarea "I am wearing a silver bra and black leggings using my hand to start with caress…"
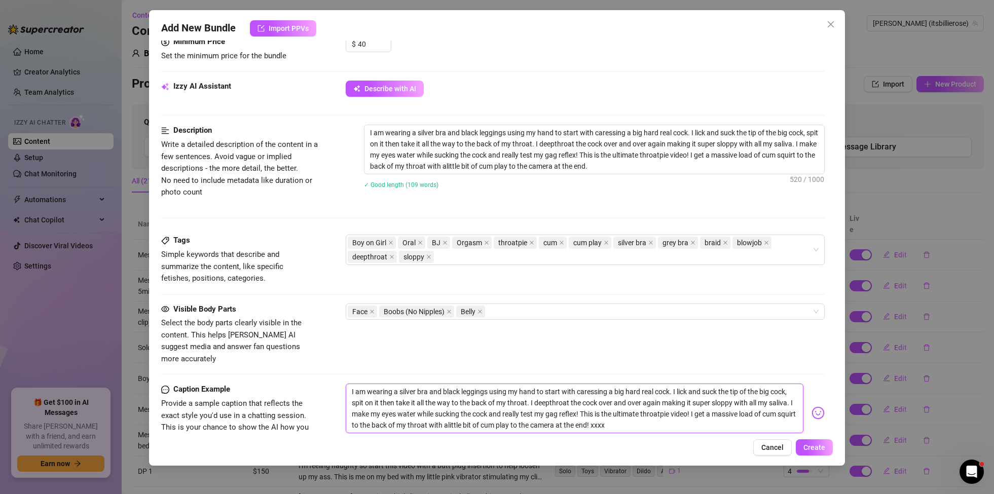
click at [580, 384] on textarea "I am wearing a silver bra and black leggings using my hand to start with caress…" at bounding box center [575, 409] width 458 height 50
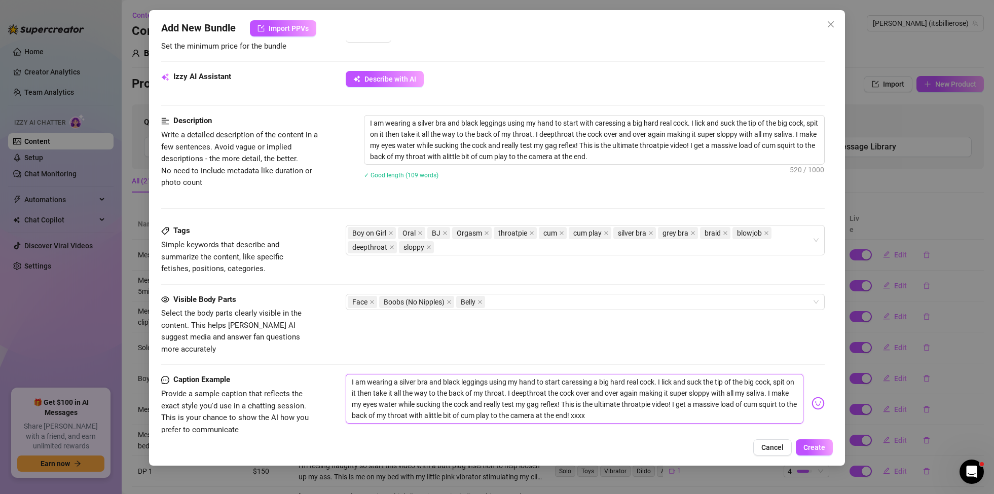
scroll to position [337, 0]
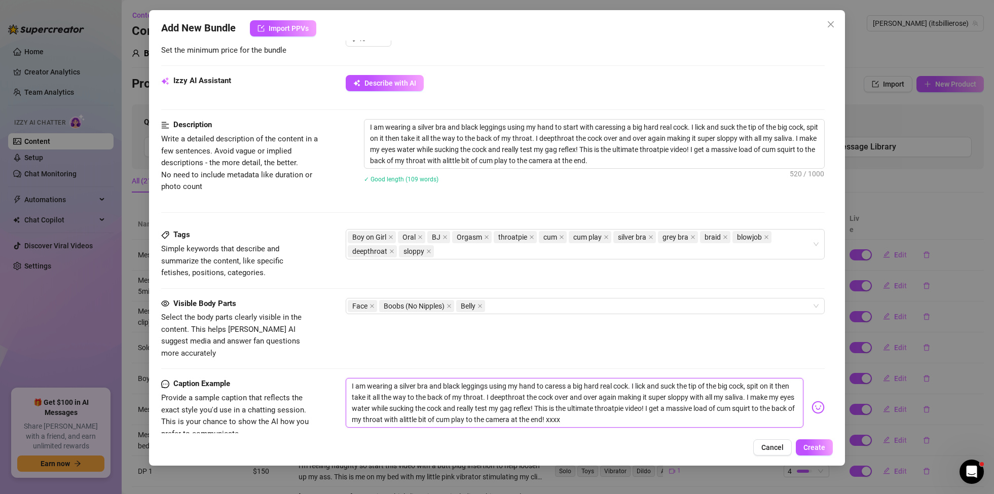
click at [634, 413] on textarea "I am wearing a silver bra and black leggings using my hand to caress a big hard…" at bounding box center [575, 403] width 458 height 50
click at [822, 447] on span "Create" at bounding box center [814, 447] width 22 height 8
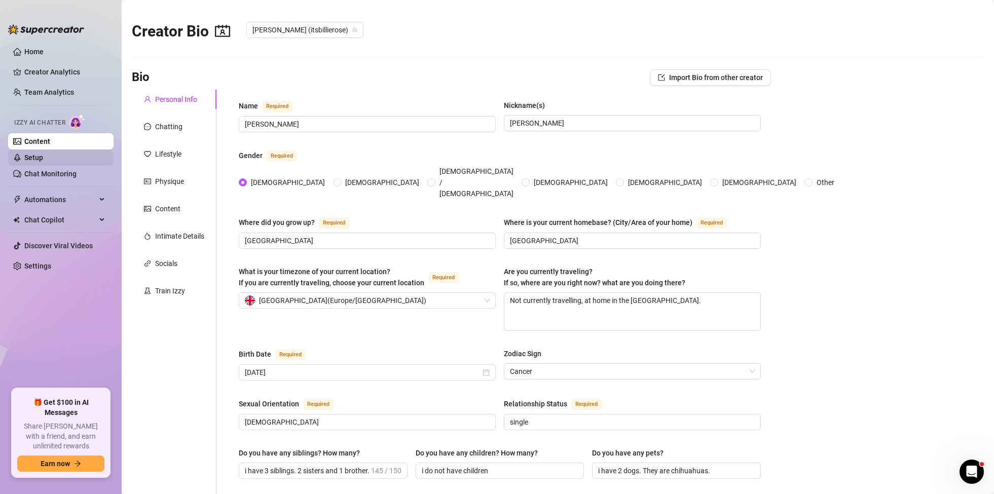
click at [43, 162] on link "Setup" at bounding box center [33, 158] width 19 height 8
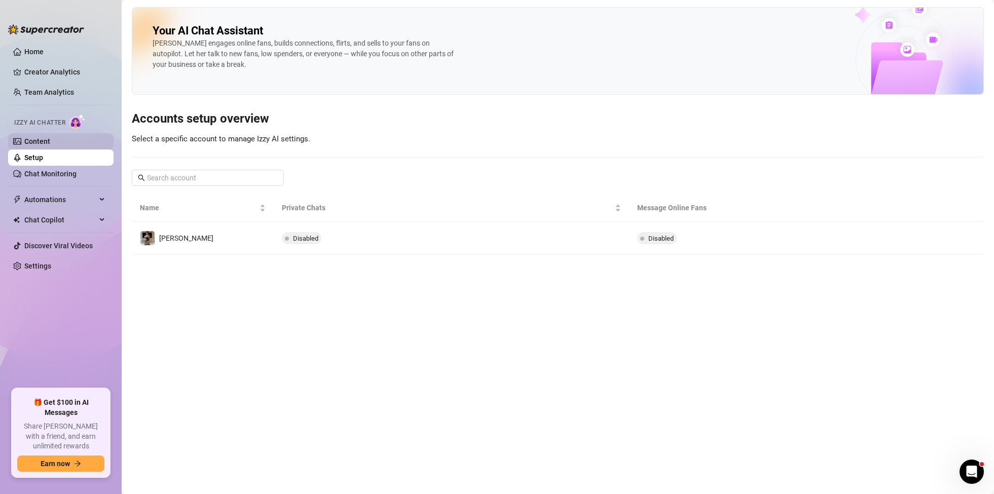
click at [50, 137] on link "Content" at bounding box center [37, 141] width 26 height 8
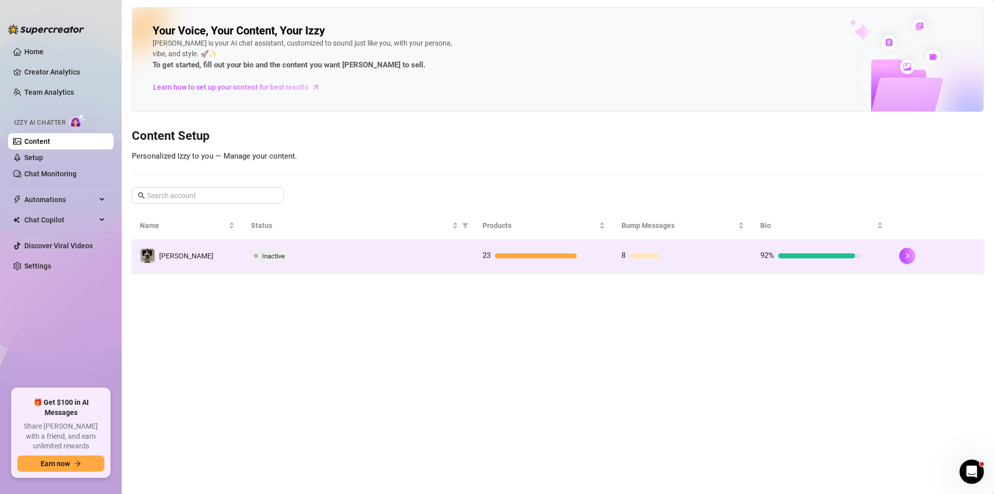
click at [508, 243] on td "23" at bounding box center [543, 256] width 139 height 33
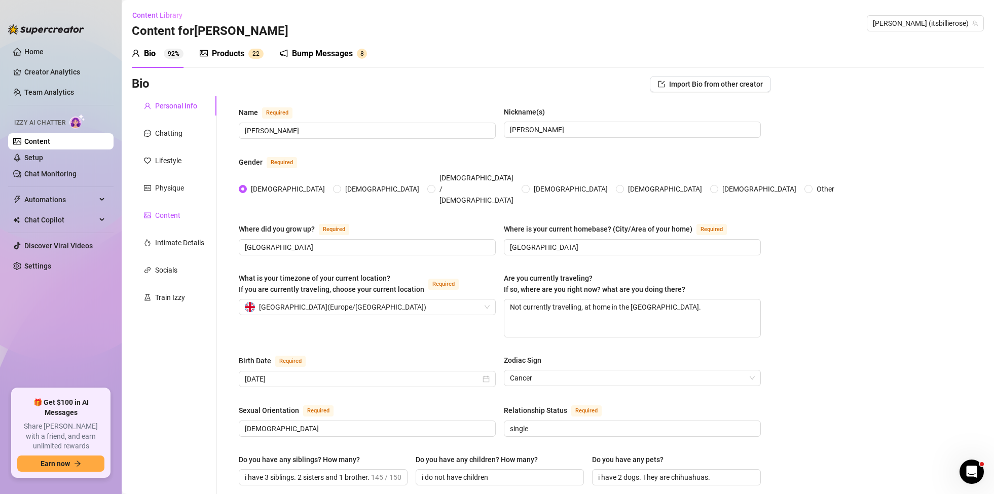
click at [166, 211] on div "Content" at bounding box center [167, 215] width 25 height 11
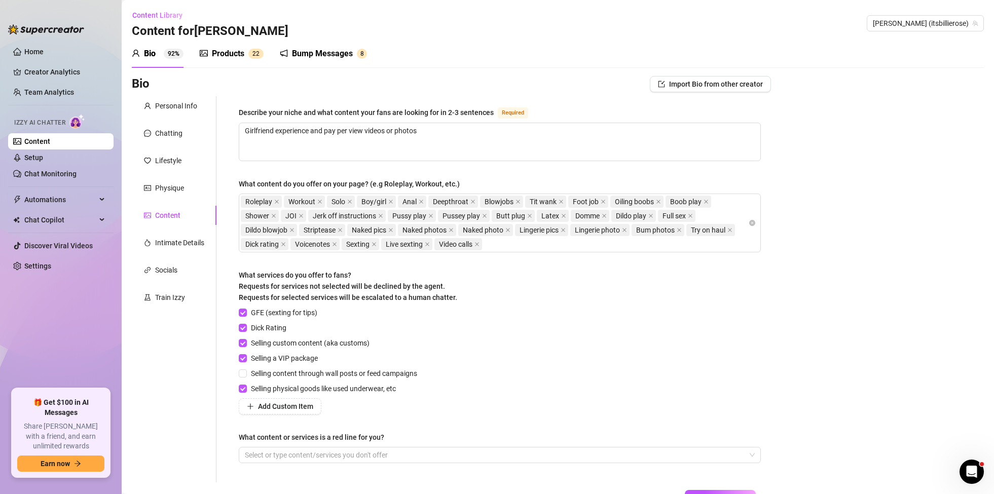
click at [238, 50] on div "Products" at bounding box center [228, 54] width 32 height 12
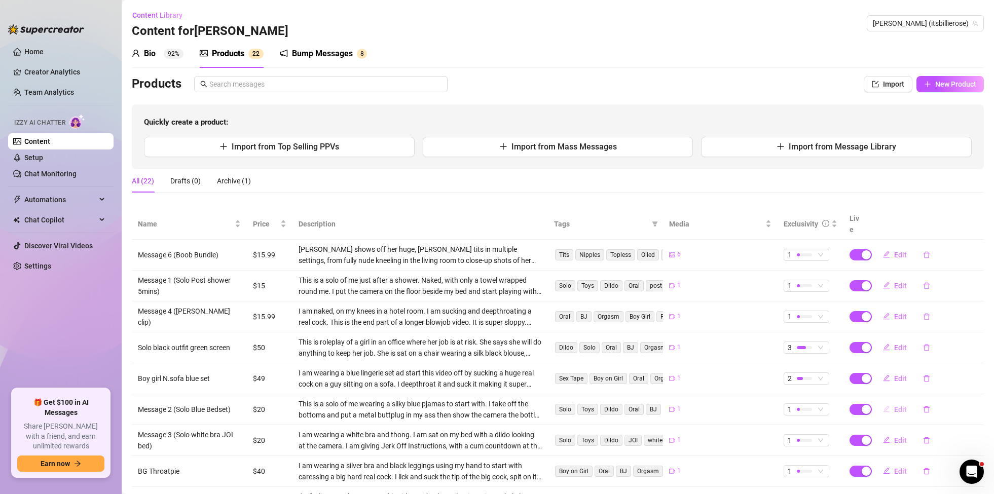
click at [902, 405] on span "Edit" at bounding box center [900, 409] width 13 height 8
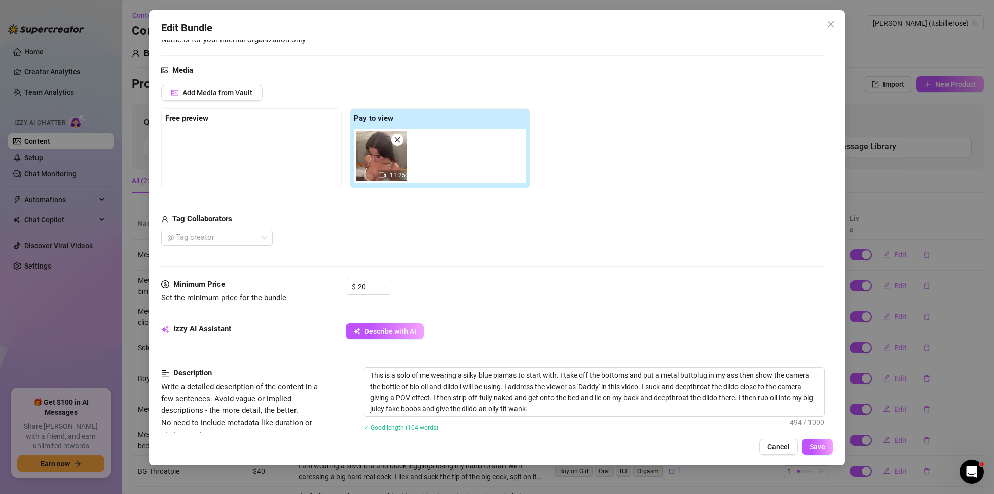
scroll to position [369, 0]
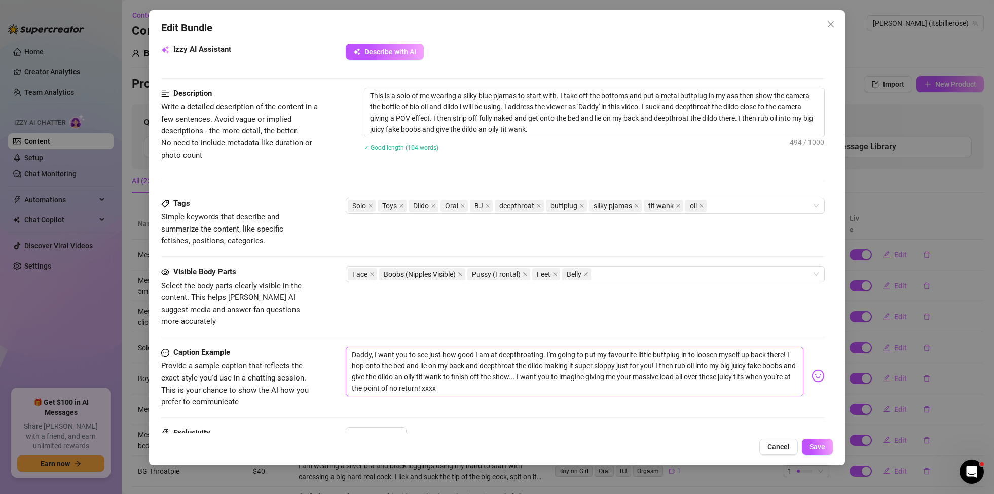
drag, startPoint x: 477, startPoint y: 378, endPoint x: 355, endPoint y: 336, distance: 129.2
click at [355, 347] on textarea "Daddy, I want you to see just how good I am at deepthroating. I'm going to put …" at bounding box center [575, 372] width 458 height 50
click at [131, 98] on div "Edit Bundle Account [PERSON_NAME] (@itsbillierose) Name Name is for your intern…" at bounding box center [497, 247] width 994 height 494
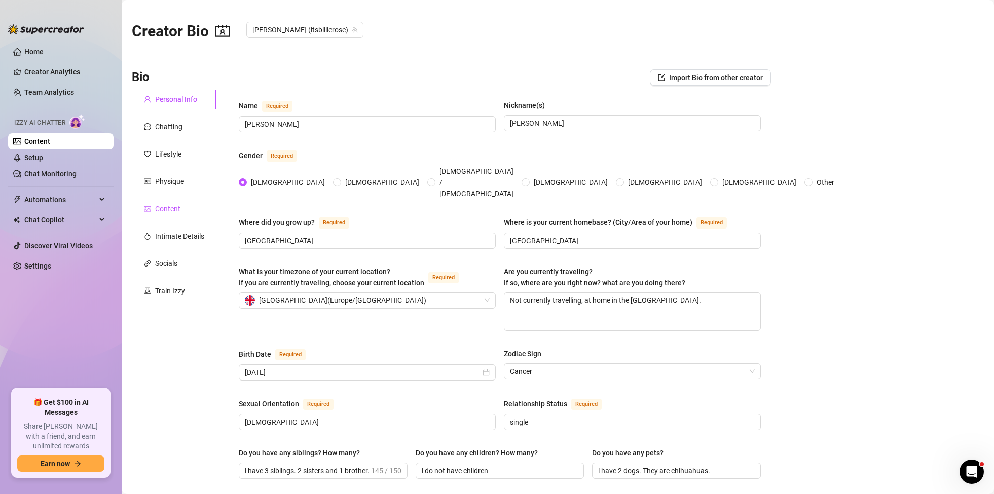
click at [167, 204] on div "Content" at bounding box center [167, 208] width 25 height 11
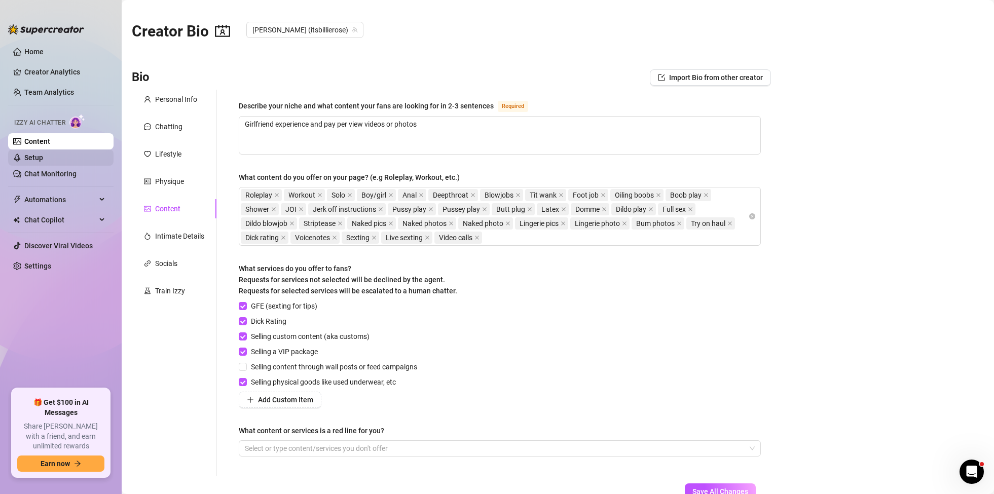
click at [34, 161] on link "Setup" at bounding box center [33, 158] width 19 height 8
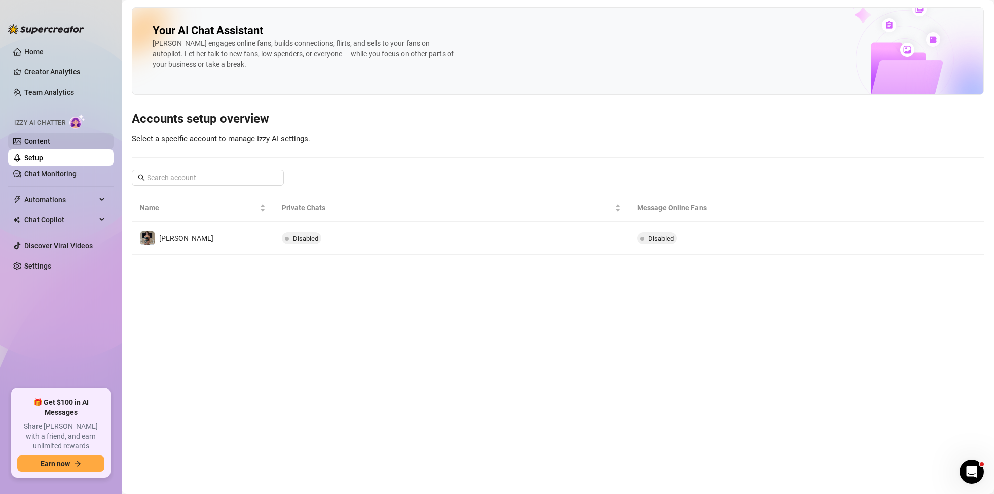
click at [50, 144] on link "Content" at bounding box center [37, 141] width 26 height 8
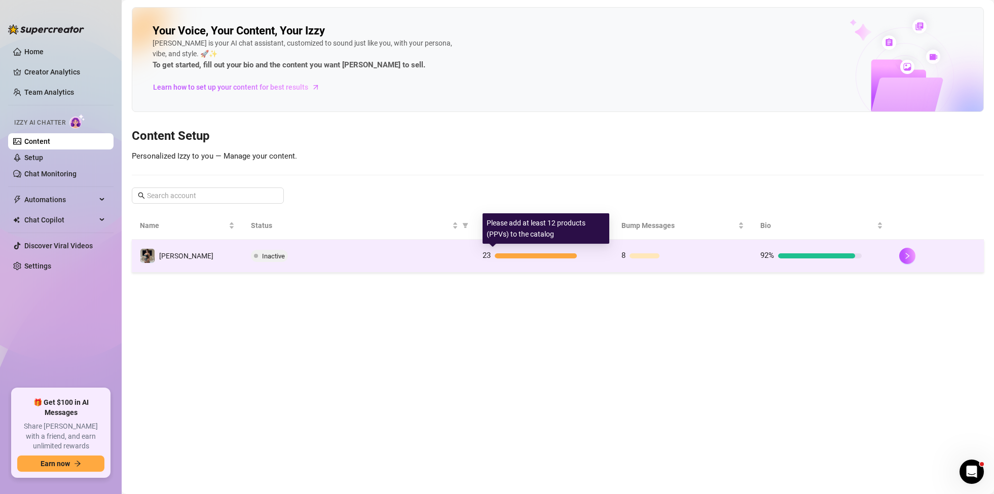
click at [528, 259] on div "23" at bounding box center [532, 256] width 101 height 12
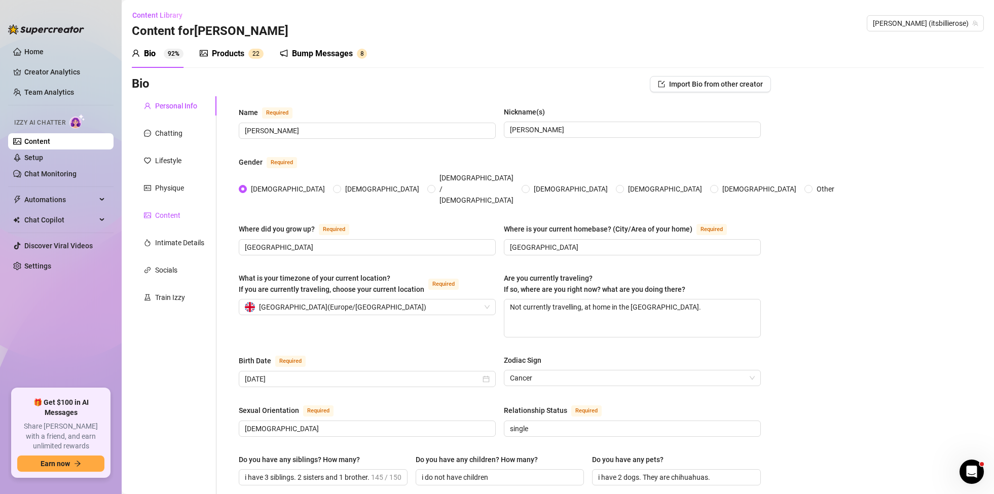
click at [173, 216] on div "Content" at bounding box center [167, 215] width 25 height 11
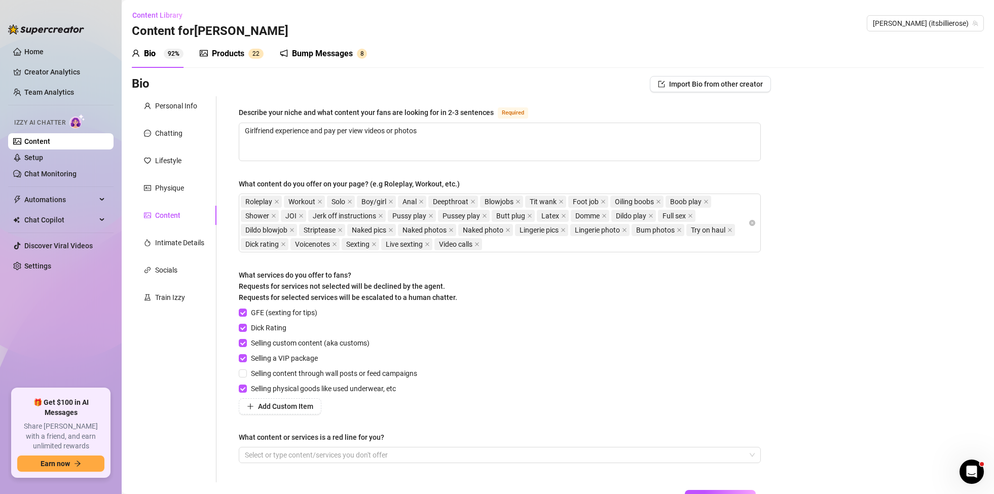
click at [240, 53] on div "Products" at bounding box center [228, 54] width 32 height 12
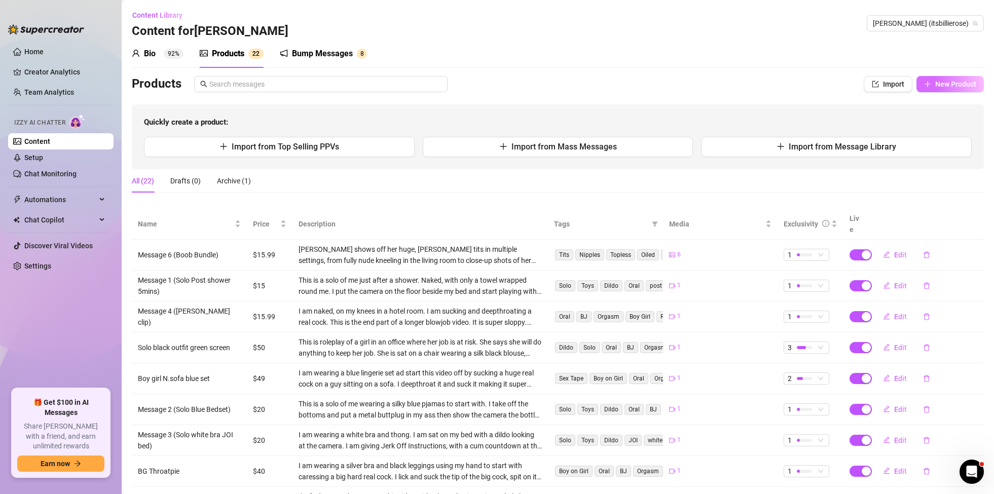
click at [950, 88] on button "New Product" at bounding box center [949, 84] width 67 height 16
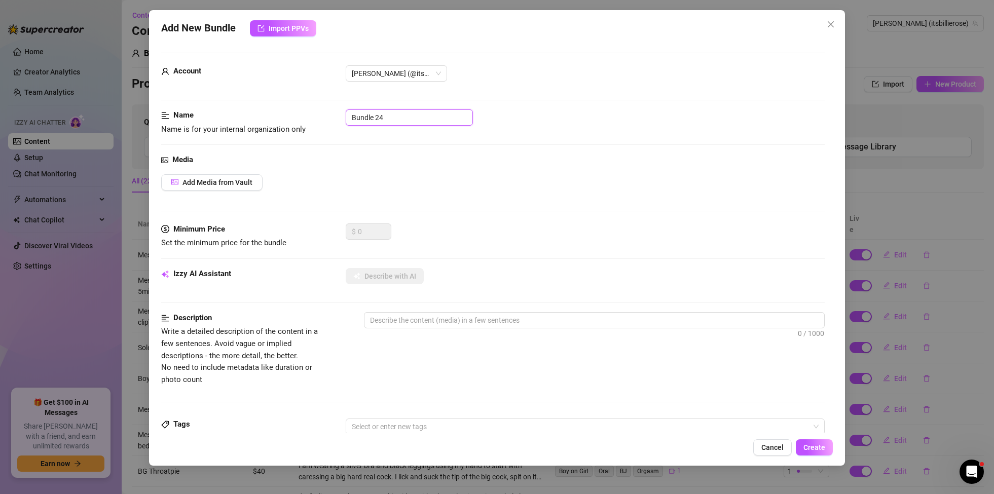
drag, startPoint x: 395, startPoint y: 121, endPoint x: 329, endPoint y: 118, distance: 65.4
click at [329, 118] on div "Name Name is for your internal organization only Bundle 24" at bounding box center [492, 122] width 663 height 26
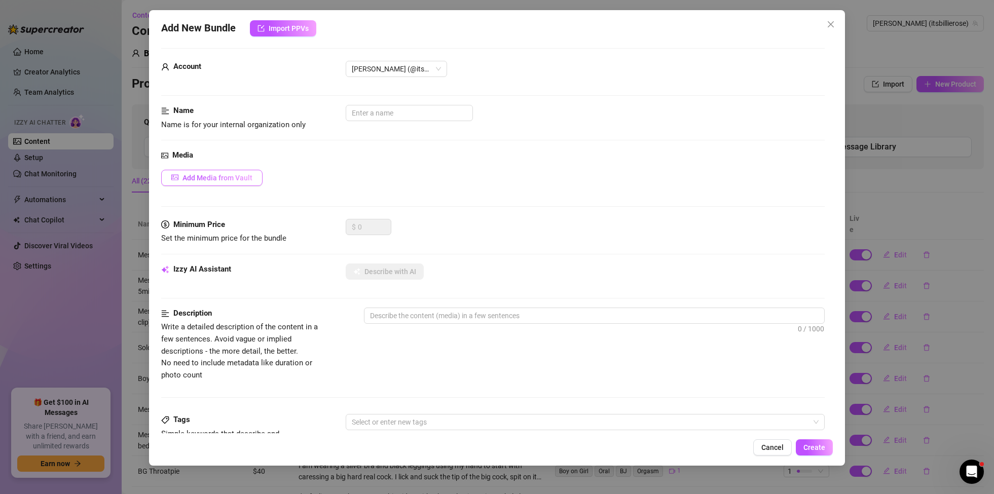
click at [237, 174] on span "Add Media from Vault" at bounding box center [217, 178] width 70 height 8
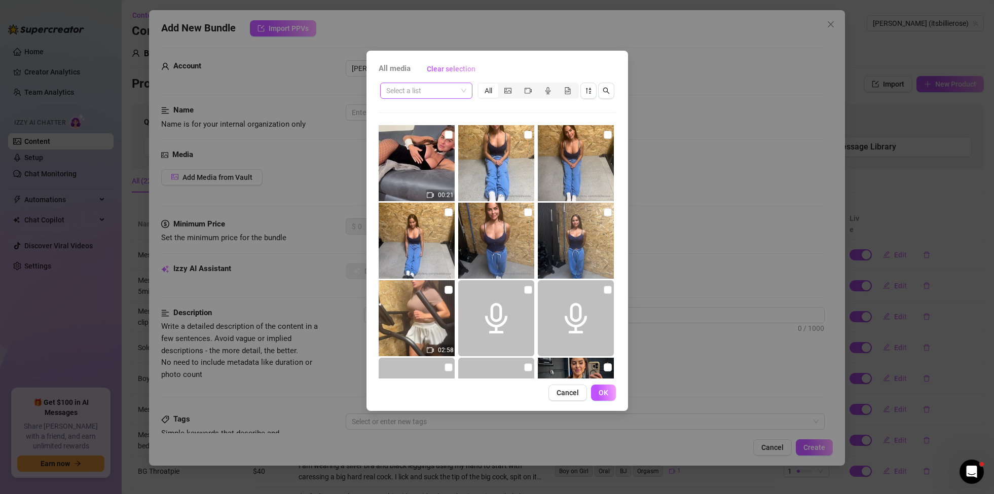
click at [462, 92] on span at bounding box center [426, 90] width 80 height 15
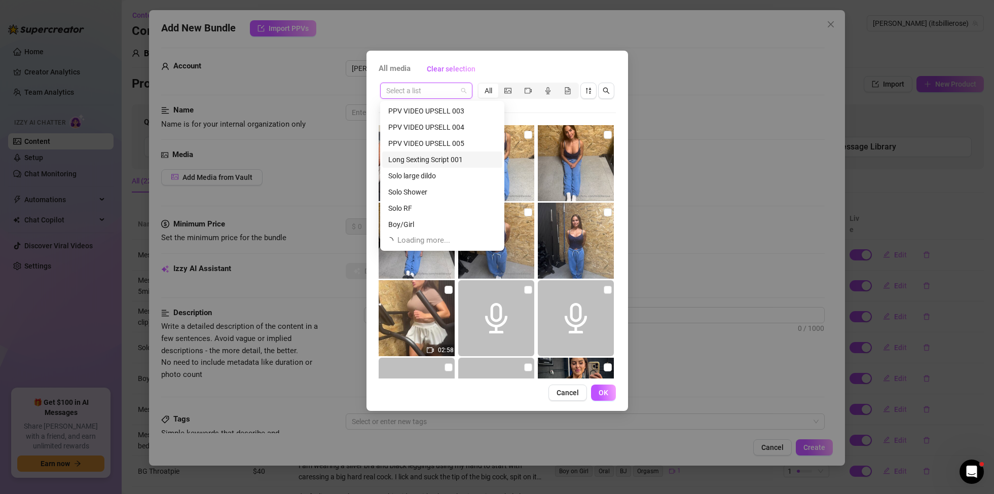
scroll to position [194, 0]
click at [402, 223] on div "Boy/Girl" at bounding box center [442, 224] width 108 height 11
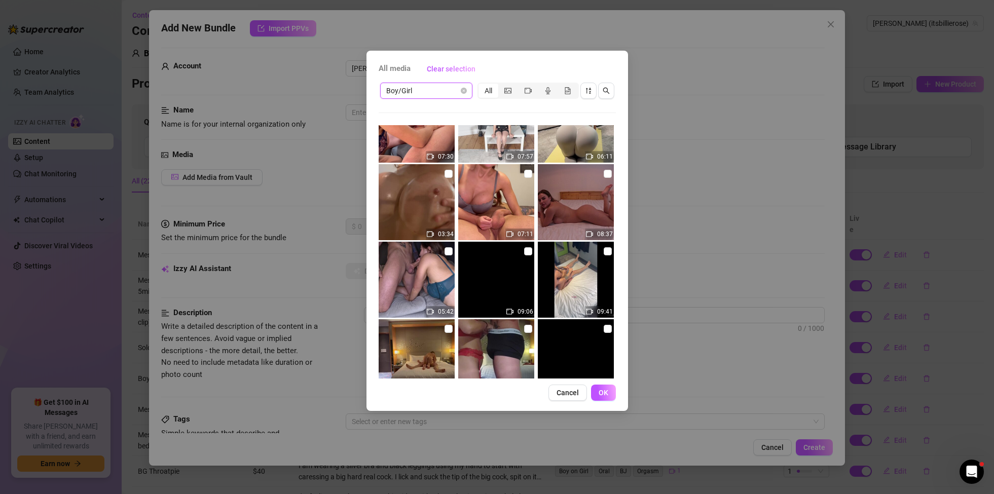
scroll to position [36, 0]
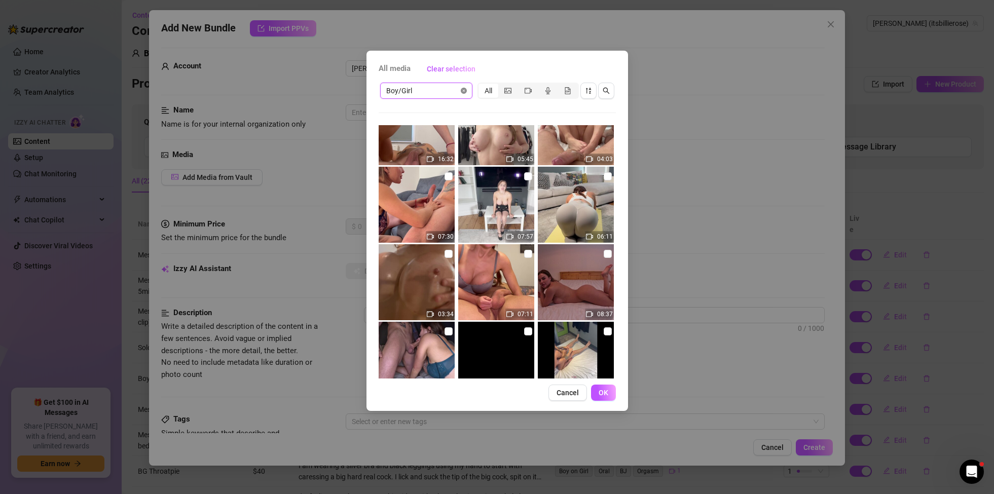
click at [468, 89] on div "Boy/Girl" at bounding box center [426, 91] width 92 height 16
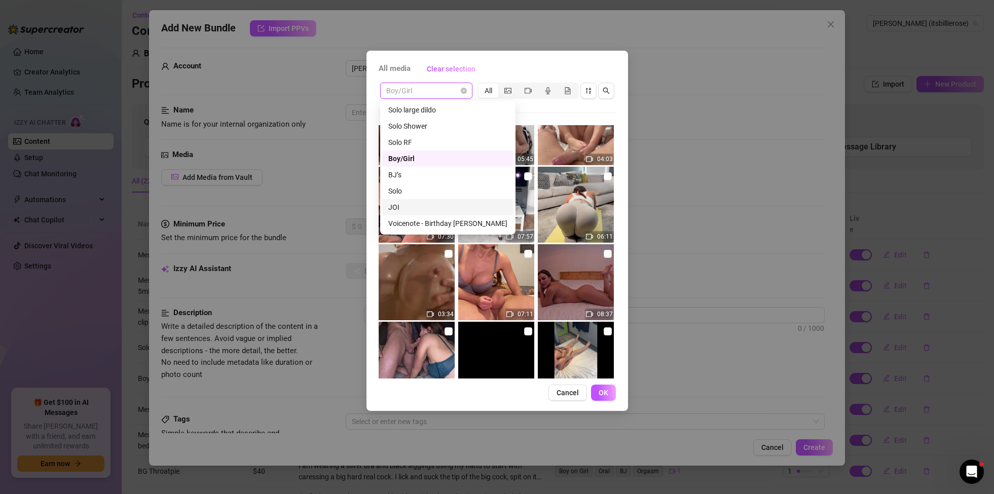
scroll to position [261, 0]
click at [409, 175] on div "BJ’s" at bounding box center [447, 174] width 119 height 11
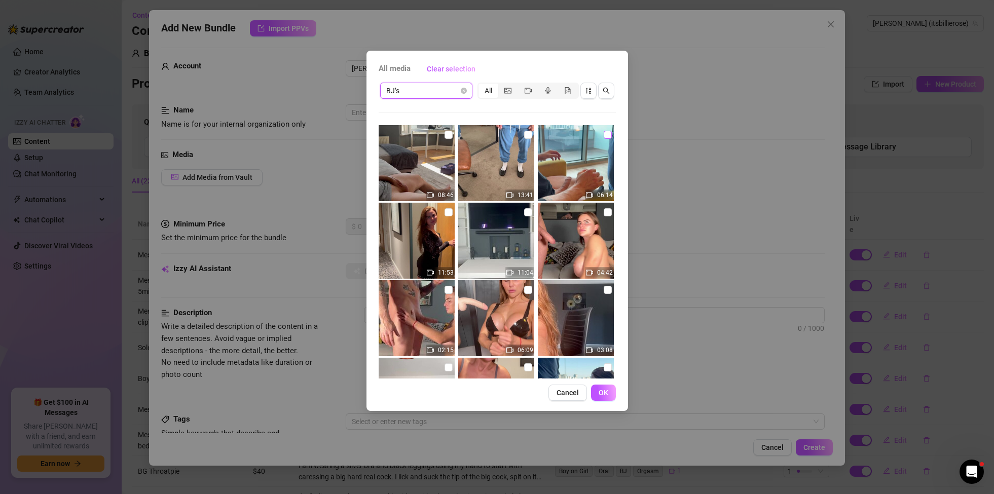
click at [609, 135] on input "checkbox" at bounding box center [607, 135] width 8 height 8
click at [607, 395] on span "OK" at bounding box center [603, 393] width 10 height 8
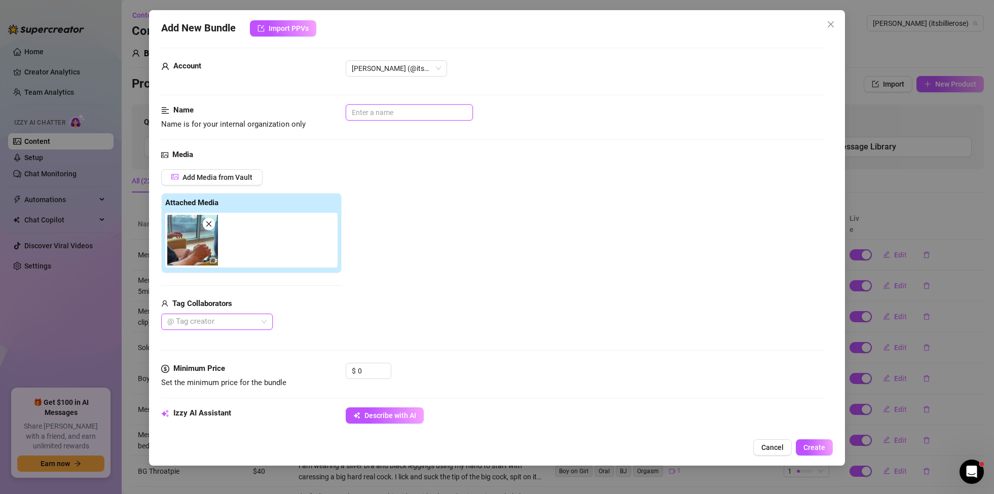
click at [436, 115] on input "text" at bounding box center [409, 112] width 127 height 16
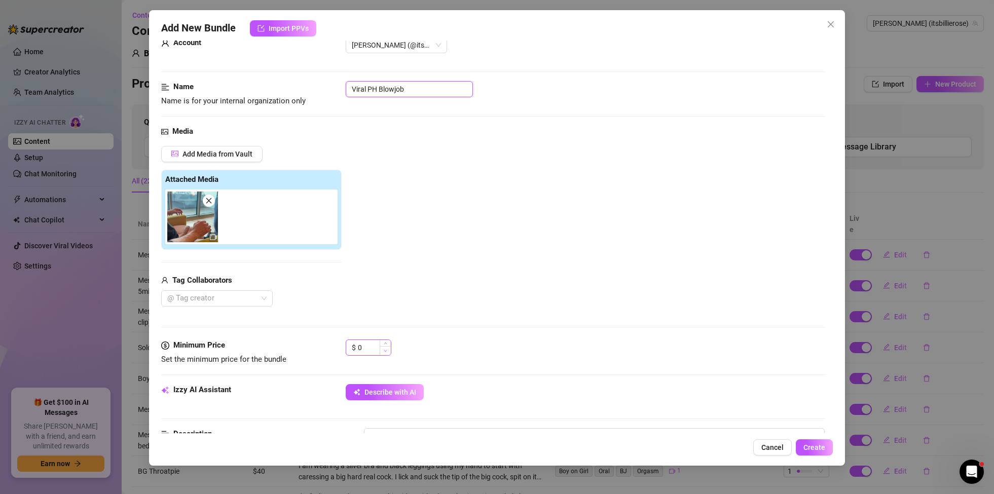
scroll to position [30, 0]
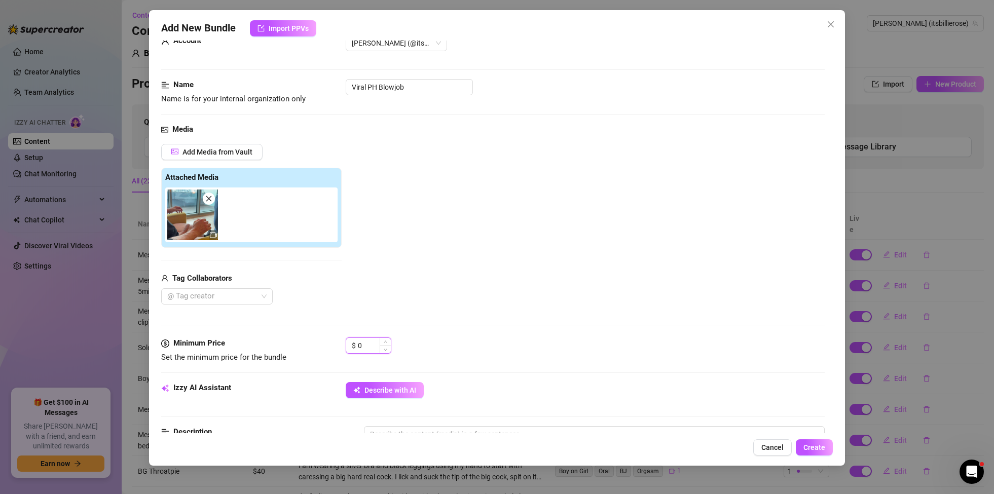
click at [374, 348] on input "0" at bounding box center [374, 345] width 33 height 15
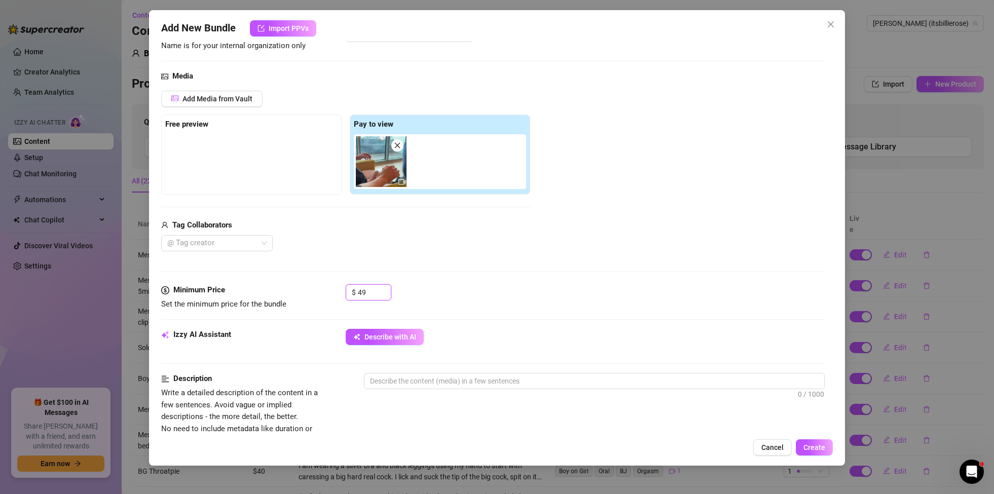
scroll to position [90, 0]
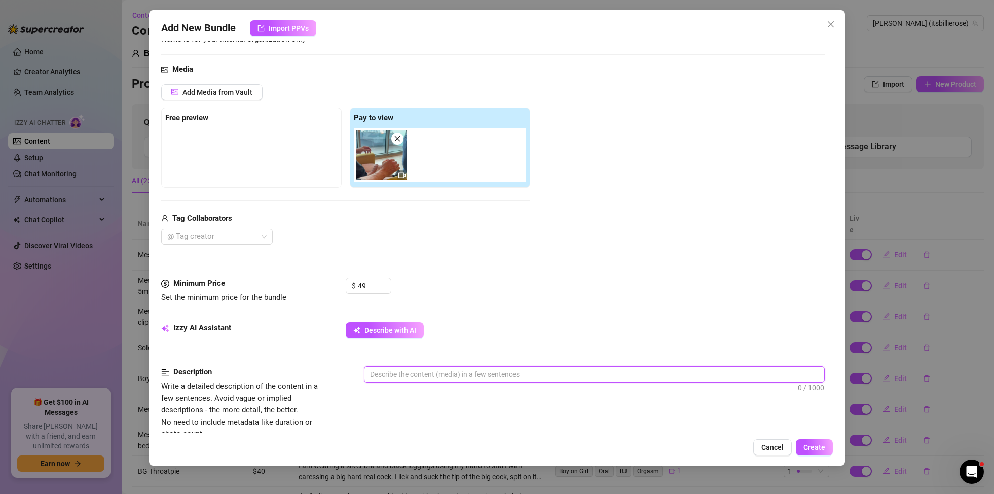
click at [590, 375] on textarea at bounding box center [594, 374] width 460 height 15
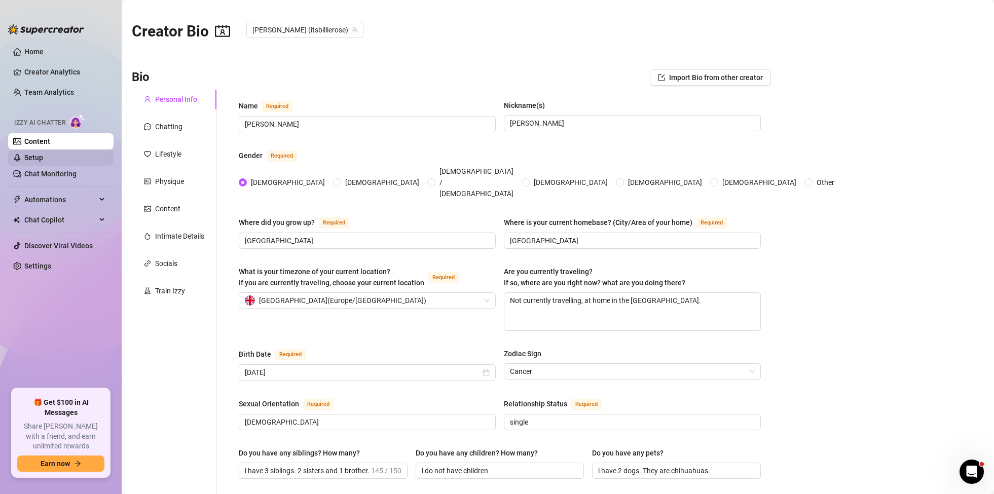
click at [32, 157] on link "Setup" at bounding box center [33, 158] width 19 height 8
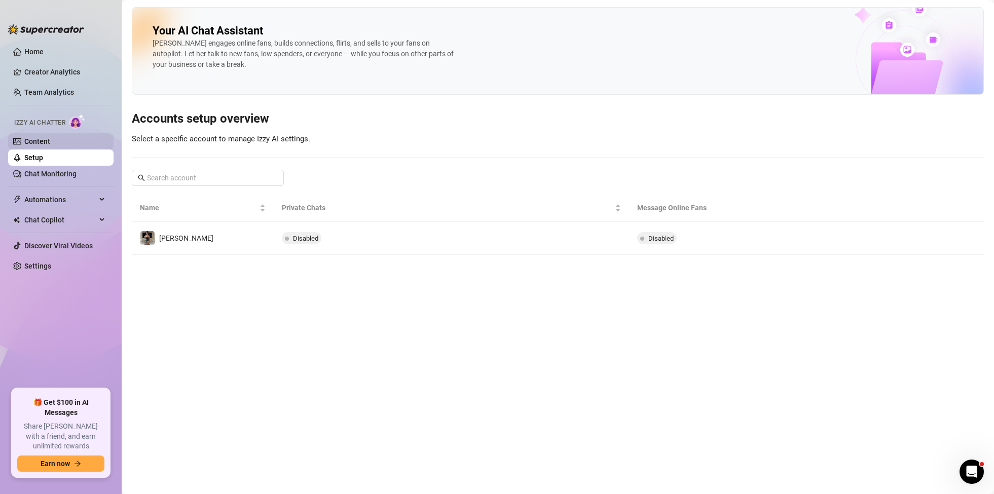
click at [50, 140] on link "Content" at bounding box center [37, 141] width 26 height 8
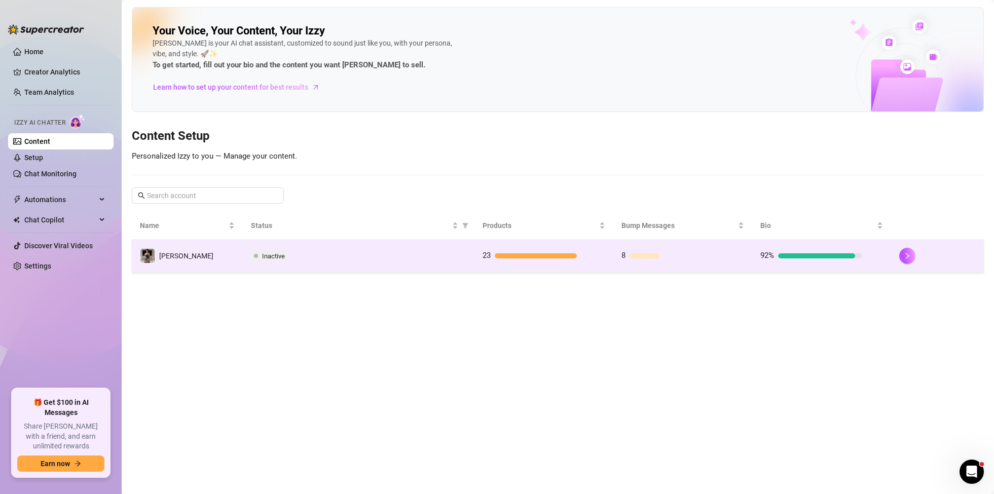
click at [565, 254] on div at bounding box center [536, 255] width 82 height 5
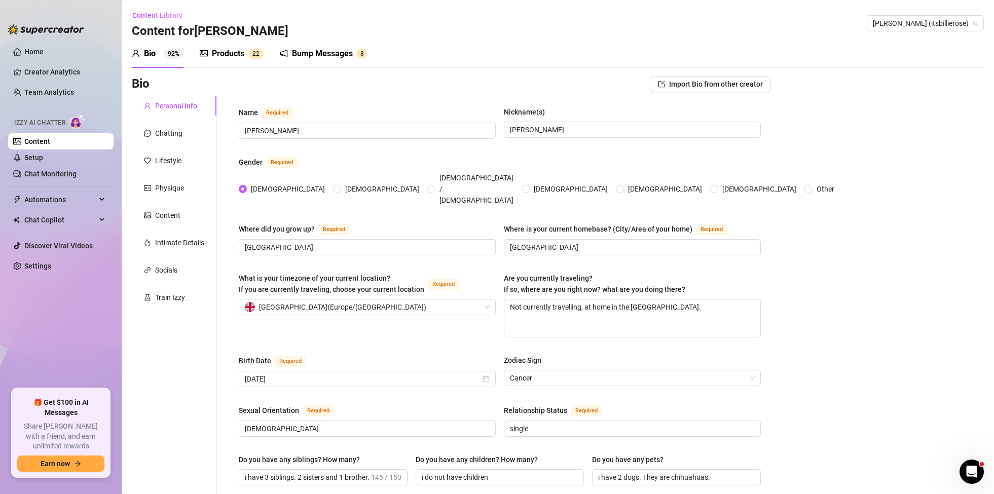
click at [226, 50] on div "Products" at bounding box center [228, 54] width 32 height 12
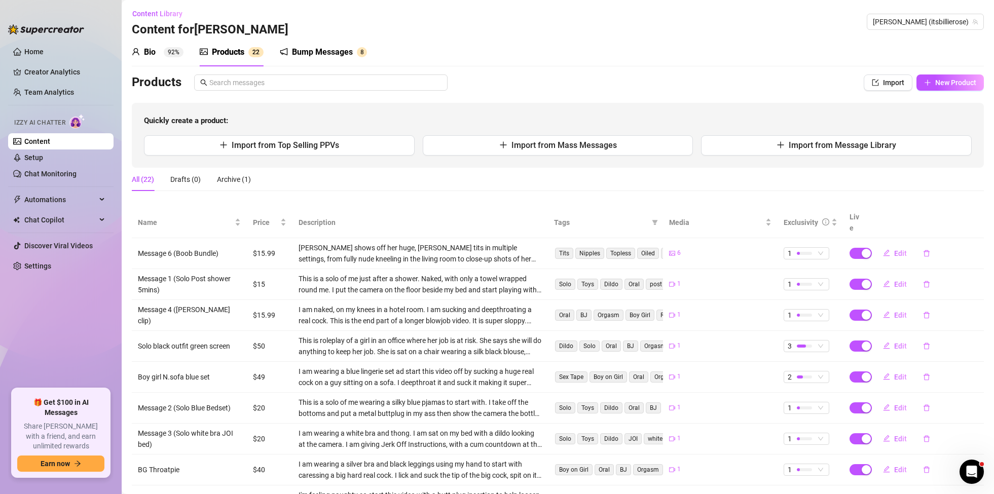
scroll to position [3, 0]
